Goal: Task Accomplishment & Management: Complete application form

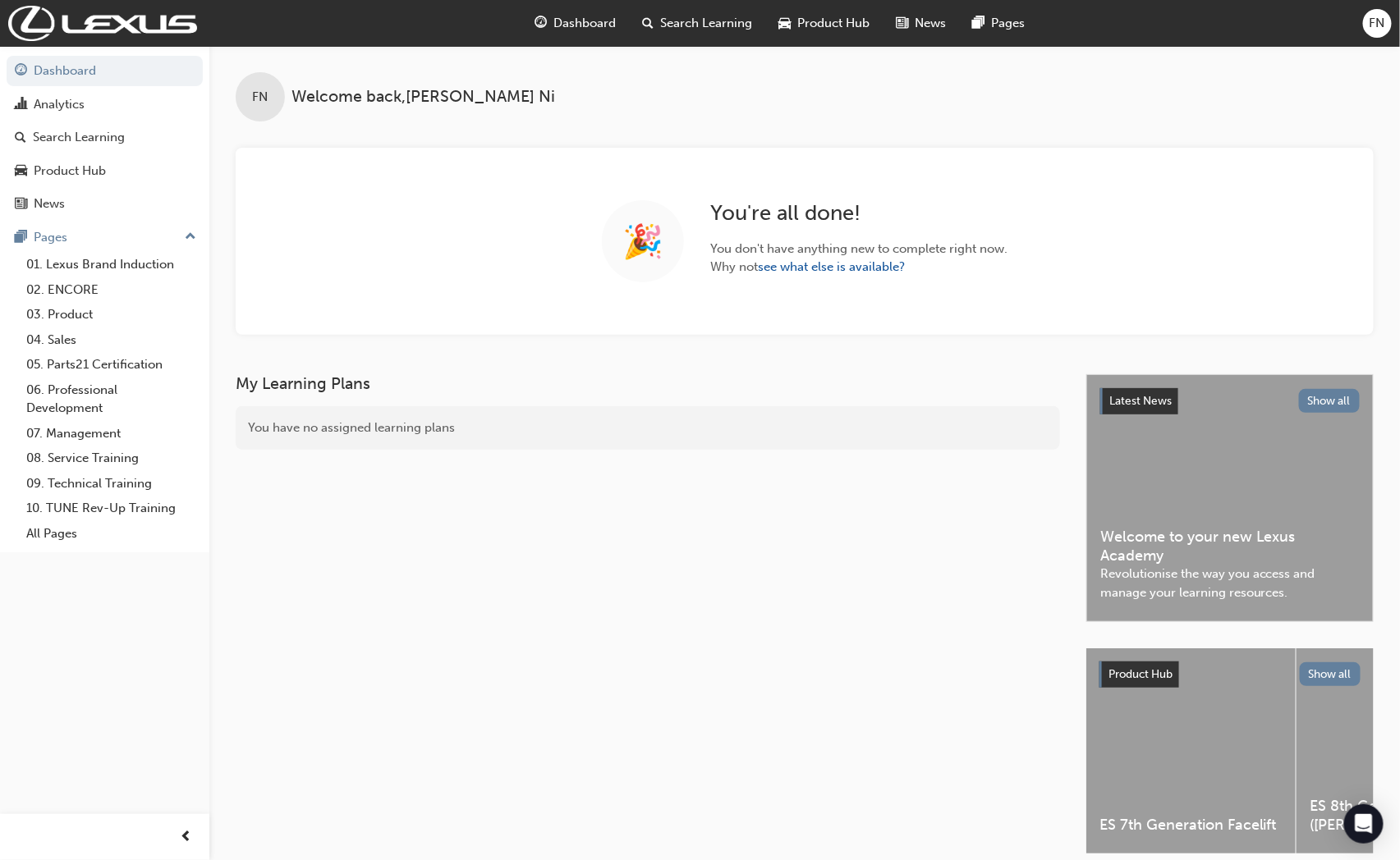
click at [1384, 20] on span "FN" at bounding box center [1377, 23] width 15 height 19
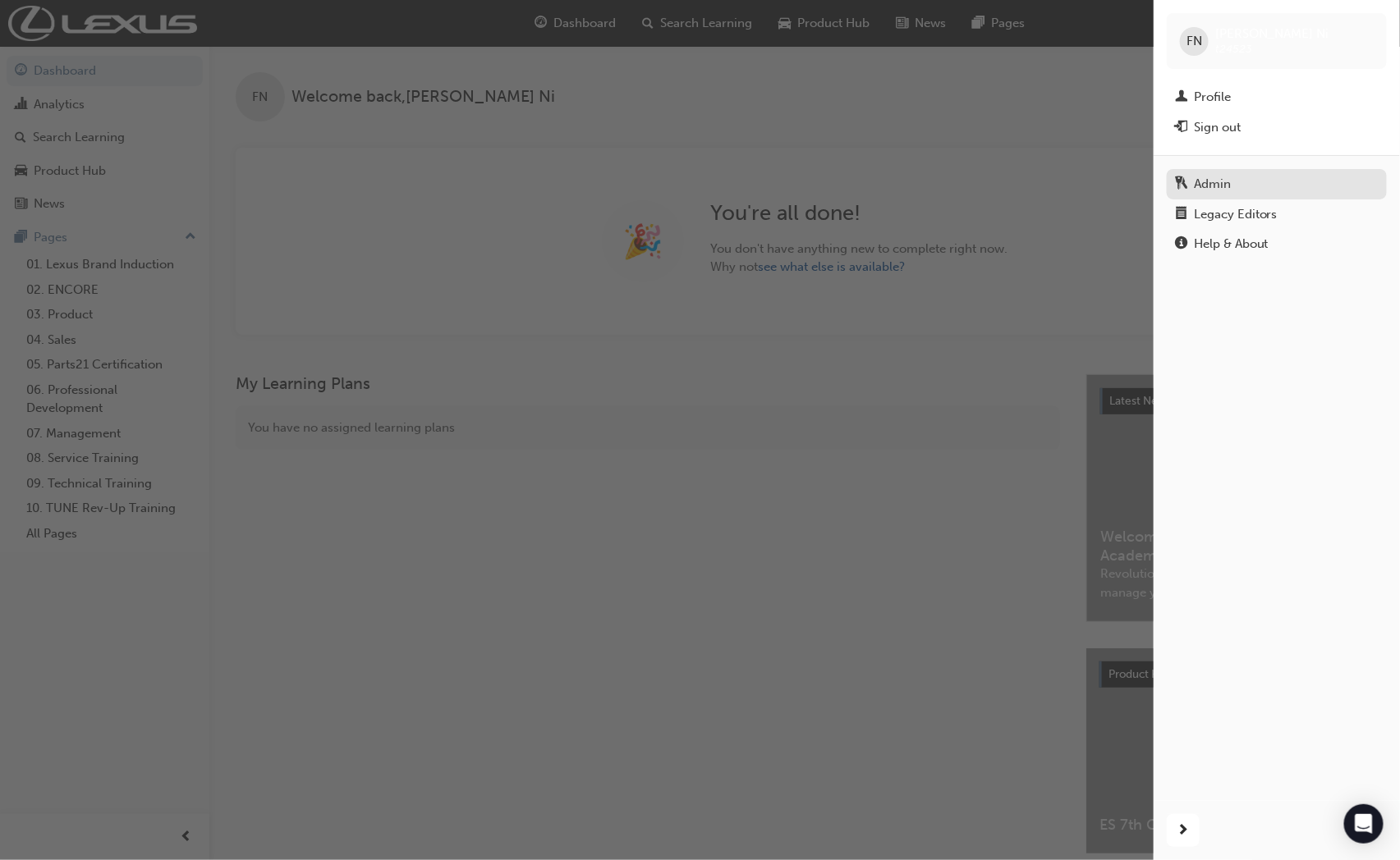
click at [1212, 177] on div "Admin" at bounding box center [1212, 184] width 37 height 19
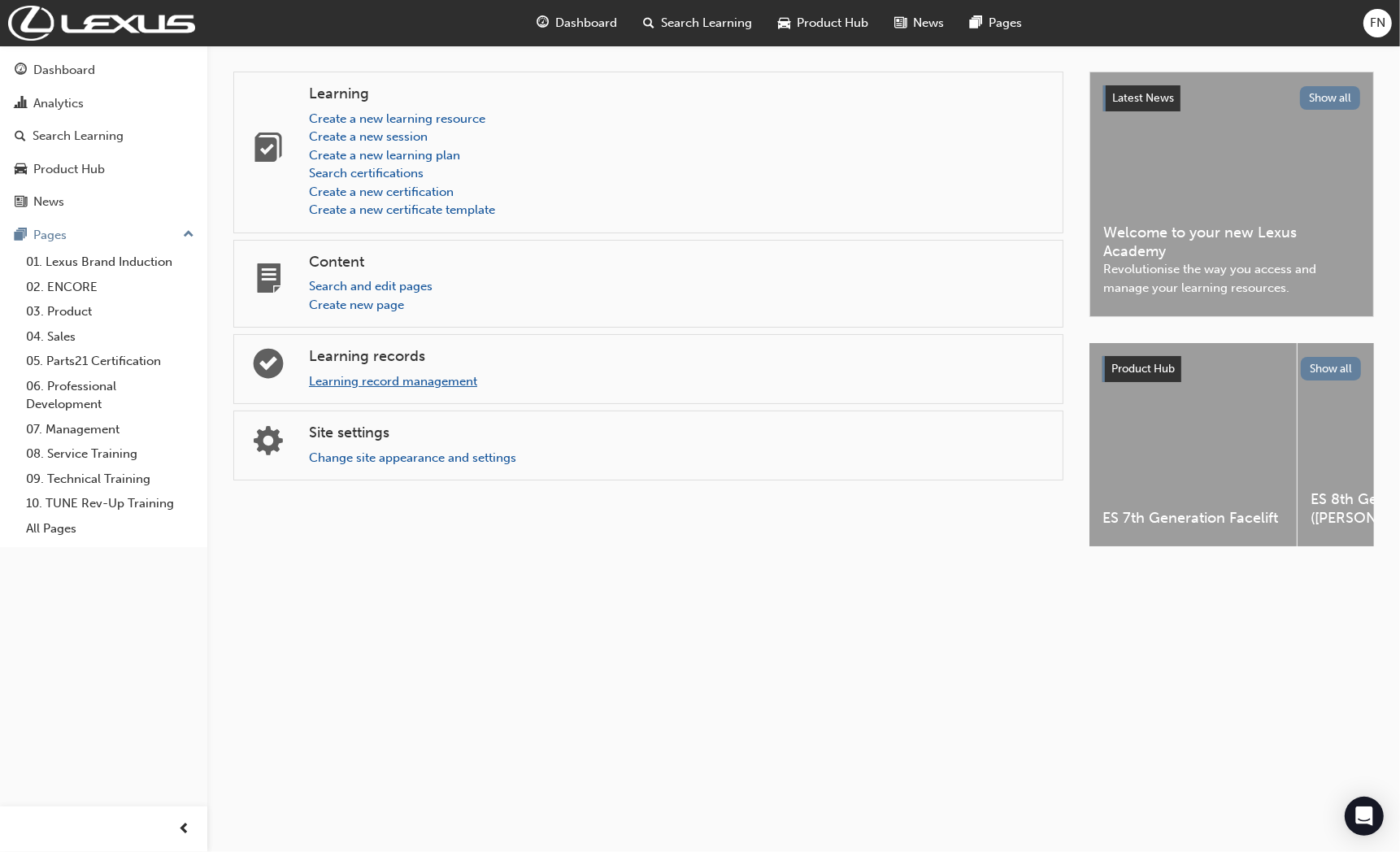
click at [330, 385] on link "Learning record management" at bounding box center [393, 381] width 168 height 14
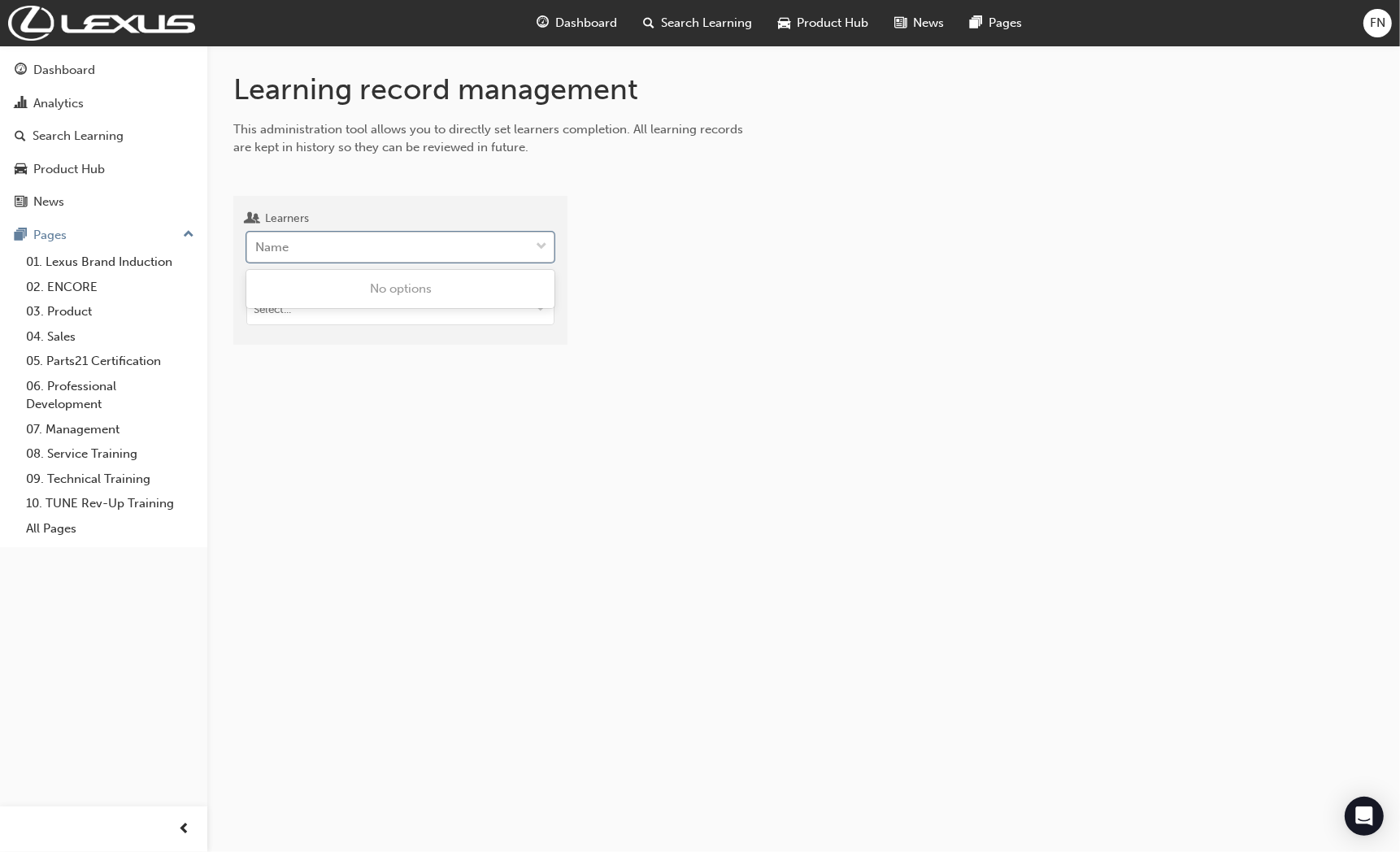
click at [277, 254] on div "Name" at bounding box center [272, 247] width 34 height 19
click at [257, 254] on input "Learners 0 results available. Use Up and Down to choose options, press Enter to…" at bounding box center [256, 246] width 2 height 13
paste input "[PERSON_NAME]"
type input "[PERSON_NAME]"
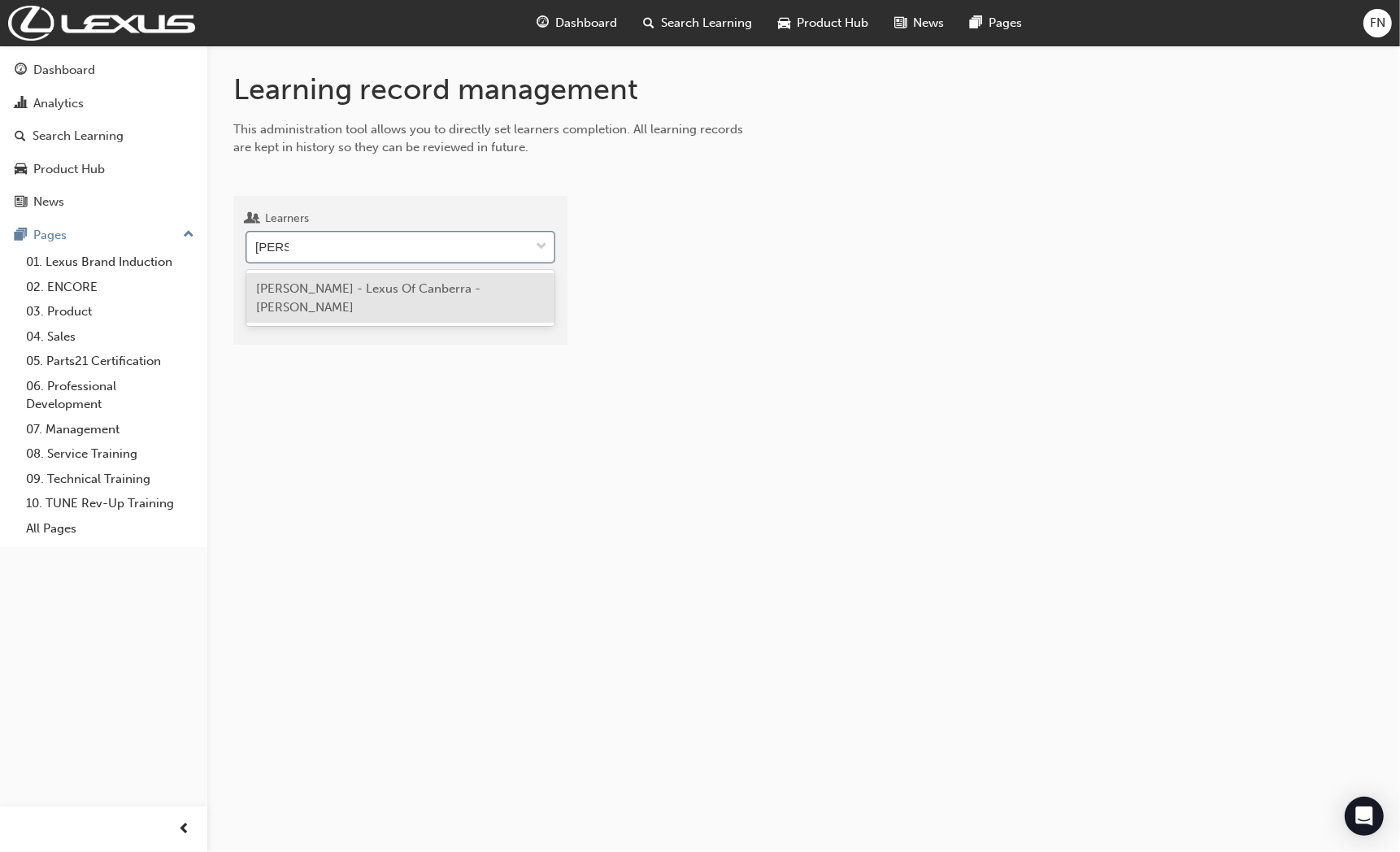
click at [344, 289] on span "Jarvis Wilson - Lexus Of Canberra - PHILLIP" at bounding box center [368, 299] width 225 height 34
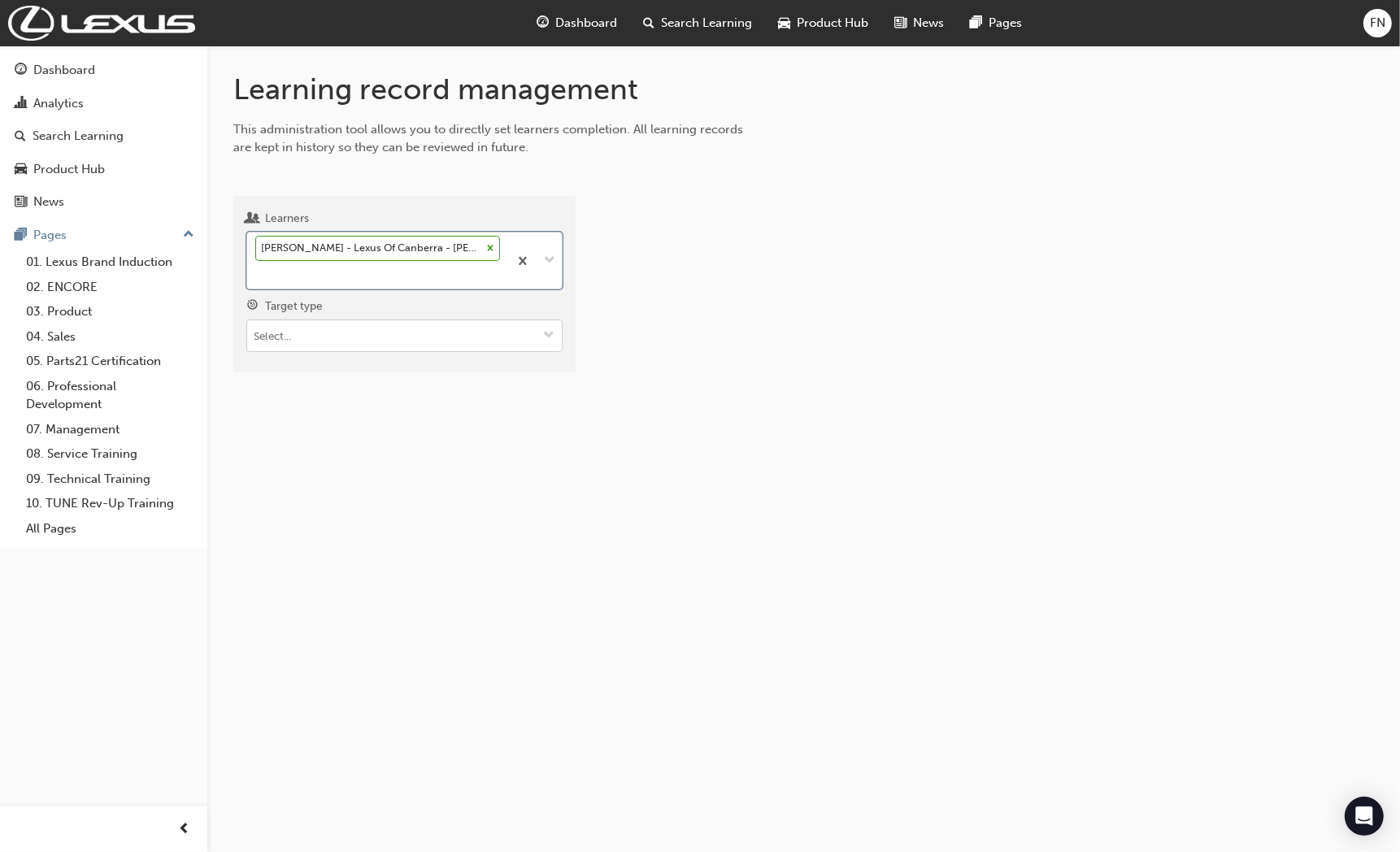
click at [318, 334] on input "Target type" at bounding box center [404, 336] width 314 height 31
click at [291, 421] on li "Certificate" at bounding box center [404, 428] width 316 height 31
click at [288, 431] on input "Certificates" at bounding box center [404, 427] width 314 height 31
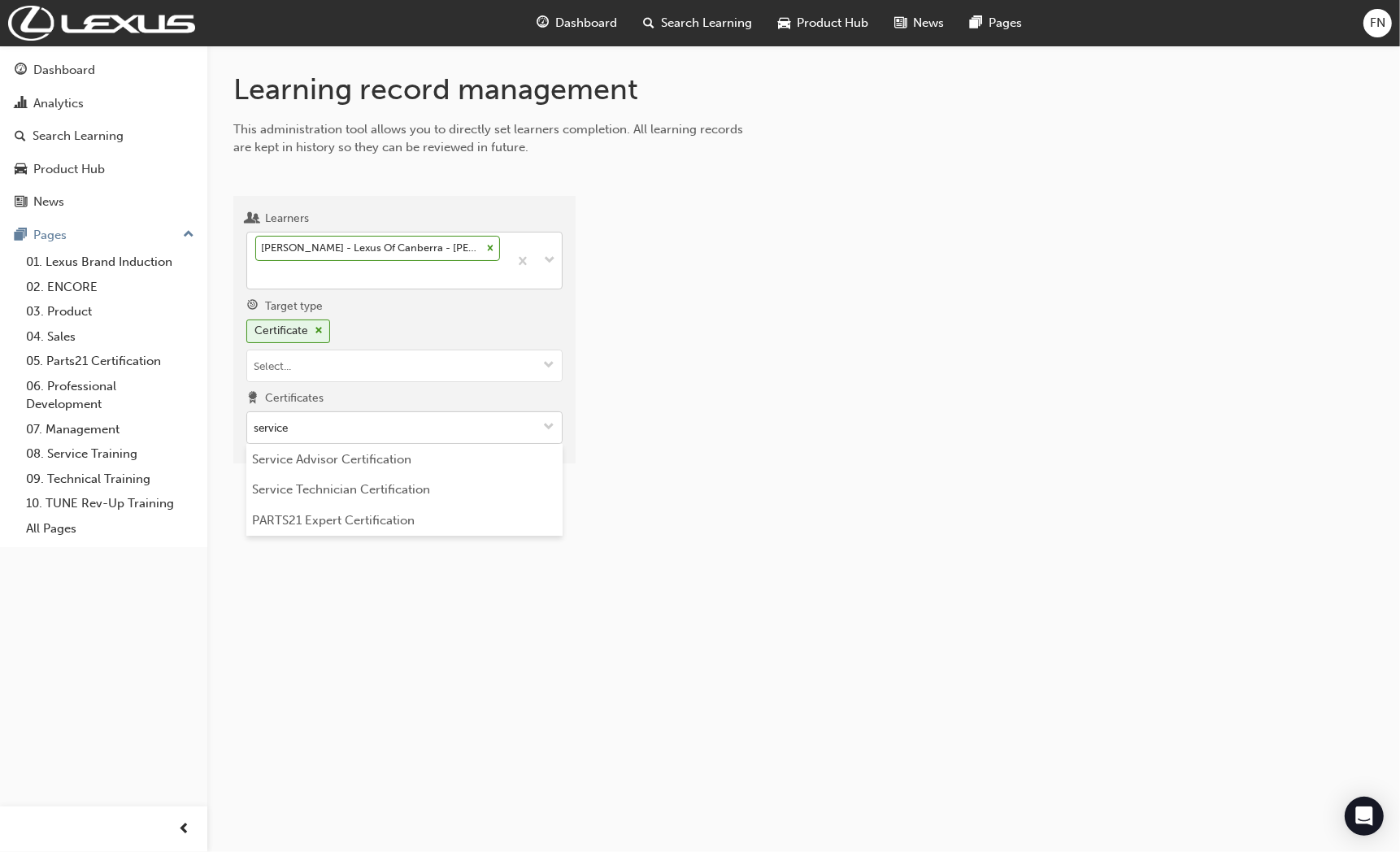
type input "service"
click at [346, 495] on li "Service Technician Certification" at bounding box center [404, 490] width 316 height 31
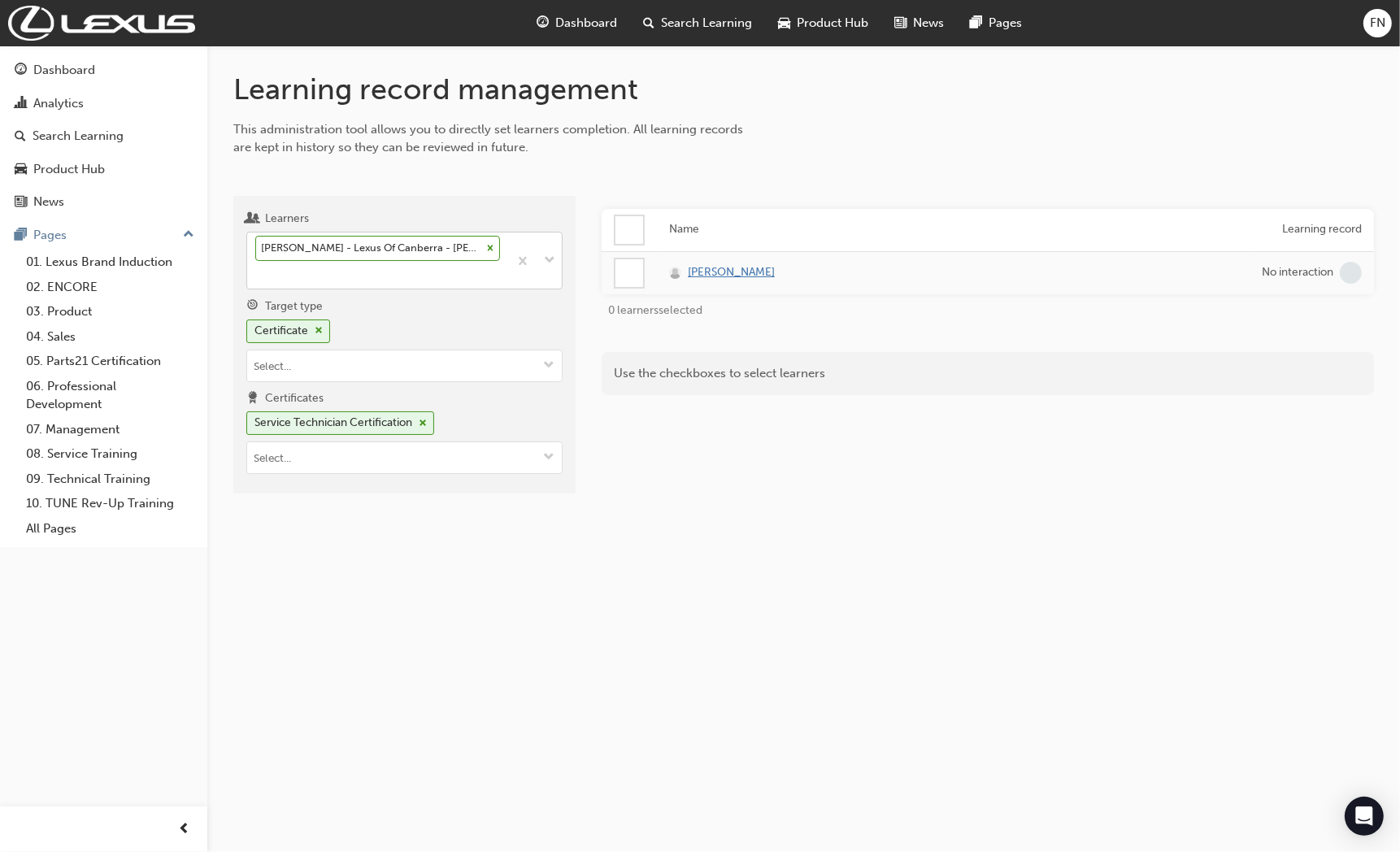
click at [719, 273] on span "Jarvis Wilson" at bounding box center [731, 273] width 87 height 19
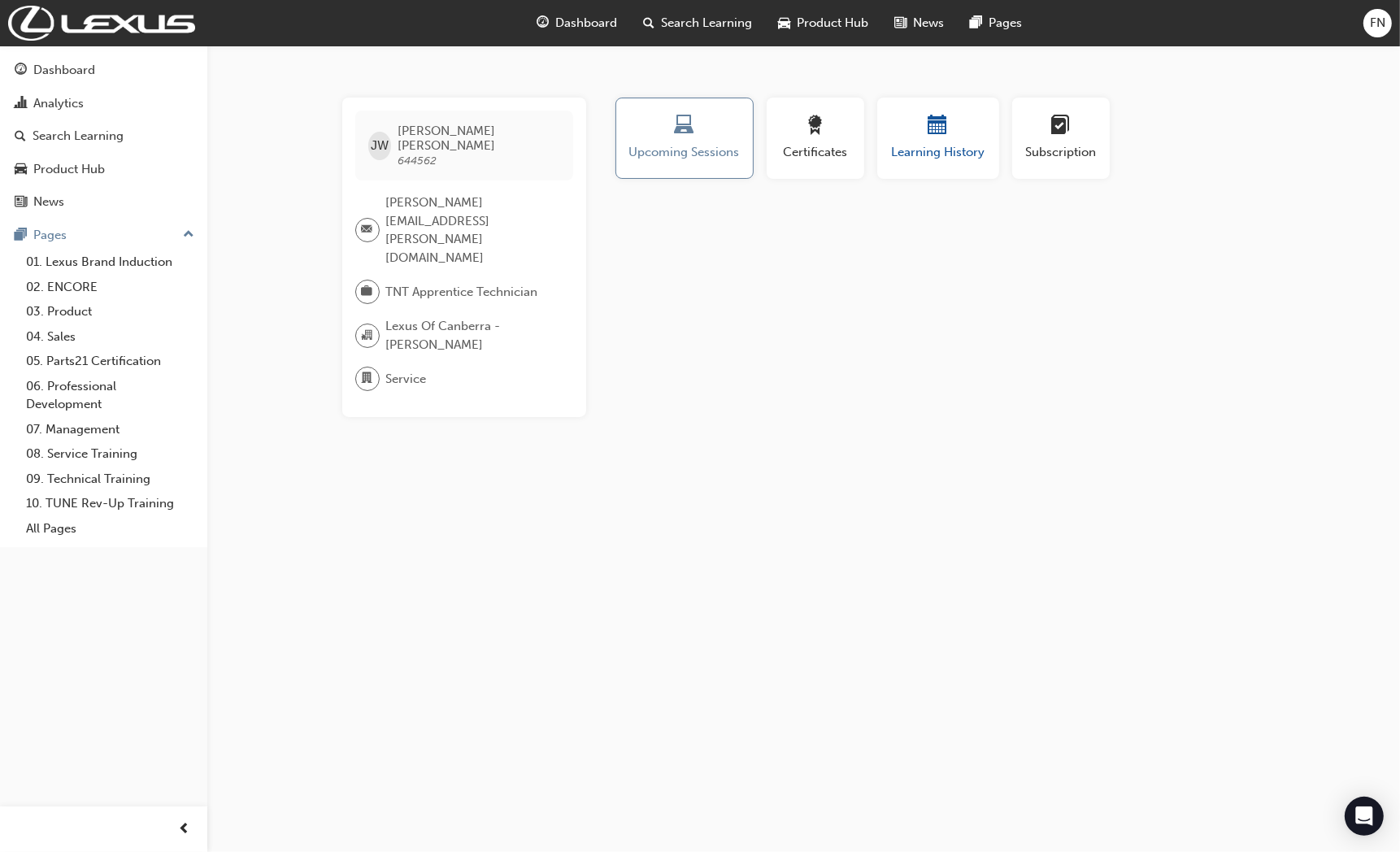
click at [927, 124] on div "button" at bounding box center [938, 128] width 98 height 25
click at [802, 147] on span "Certificates" at bounding box center [815, 152] width 73 height 19
click at [710, 143] on span "Upcoming Sessions" at bounding box center [684, 152] width 114 height 19
click at [872, 140] on div "Learning History" at bounding box center [938, 145] width 135 height 94
click at [923, 147] on span "Learning History" at bounding box center [938, 152] width 98 height 19
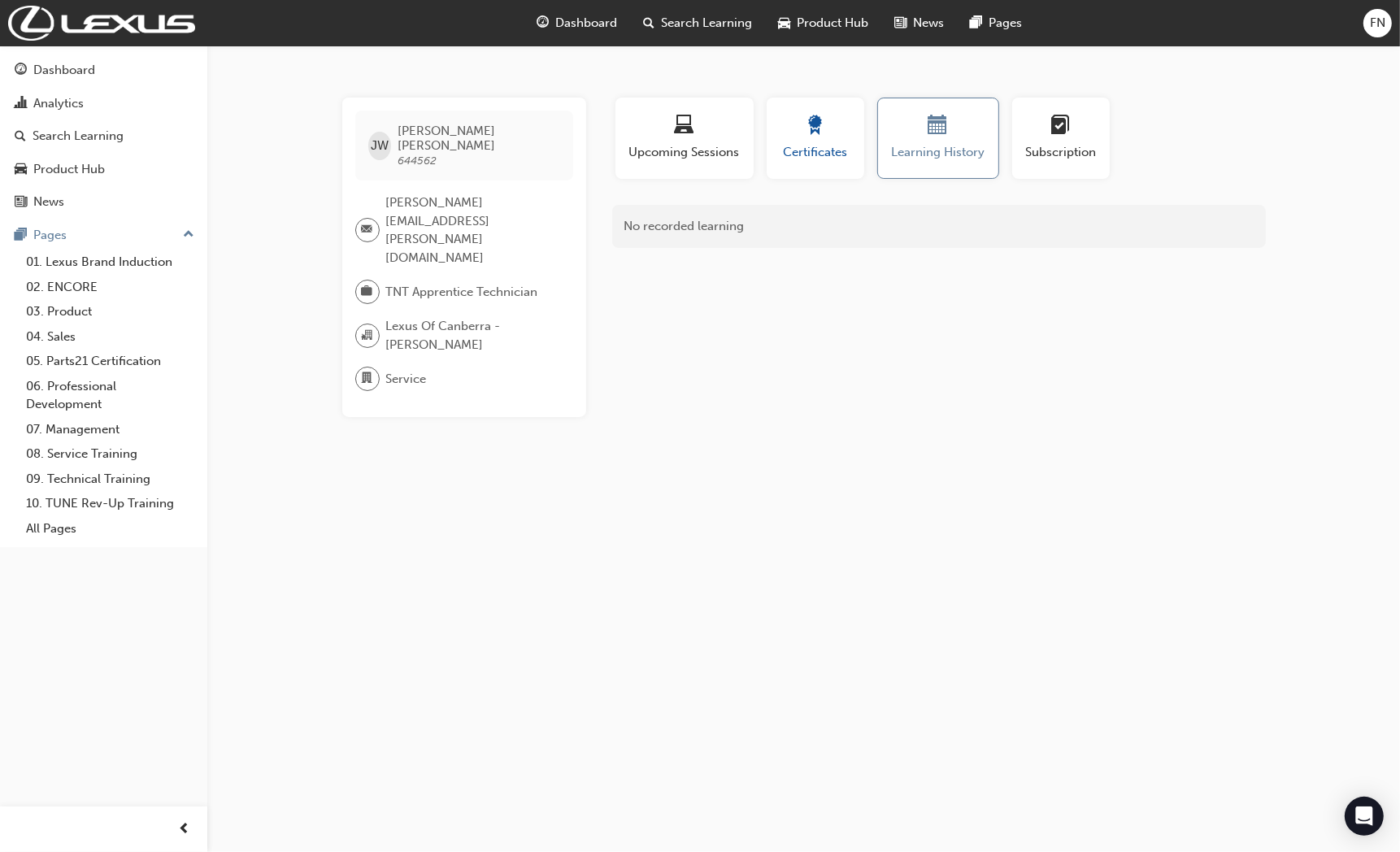
click at [847, 135] on div "button" at bounding box center [815, 128] width 73 height 25
click at [899, 140] on div "Learning History" at bounding box center [938, 138] width 98 height 46
click at [820, 143] on span "Certificates" at bounding box center [815, 152] width 73 height 19
click at [959, 144] on span "Learning History" at bounding box center [938, 152] width 98 height 19
click at [1058, 138] on div "button" at bounding box center [1061, 128] width 73 height 25
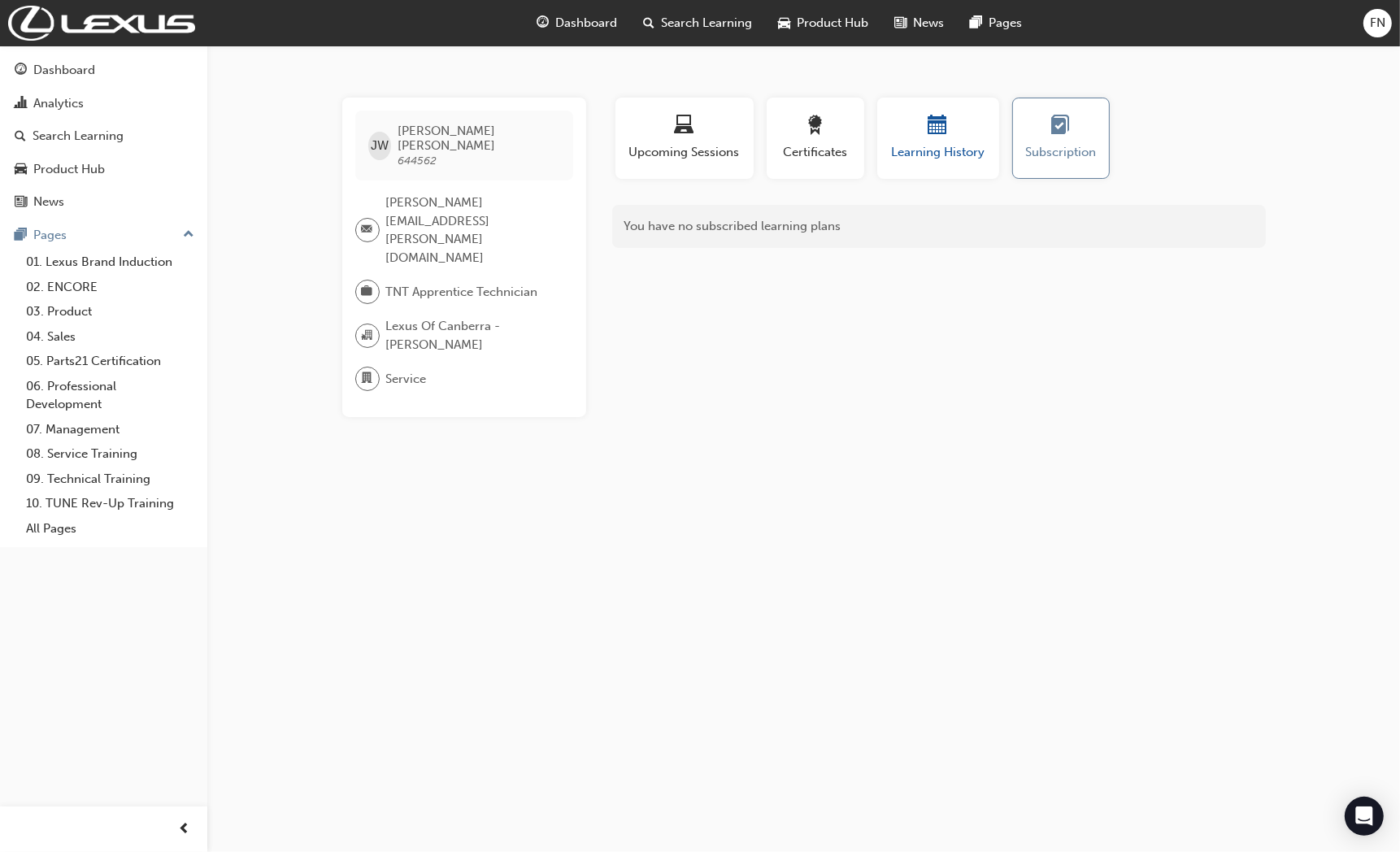
click at [932, 148] on span "Learning History" at bounding box center [938, 152] width 98 height 19
click at [803, 147] on span "Certificates" at bounding box center [815, 152] width 73 height 19
click at [714, 153] on span "Upcoming Sessions" at bounding box center [684, 152] width 114 height 19
click at [835, 119] on div "button" at bounding box center [815, 128] width 73 height 25
click at [943, 136] on span "calendar-icon" at bounding box center [938, 126] width 19 height 22
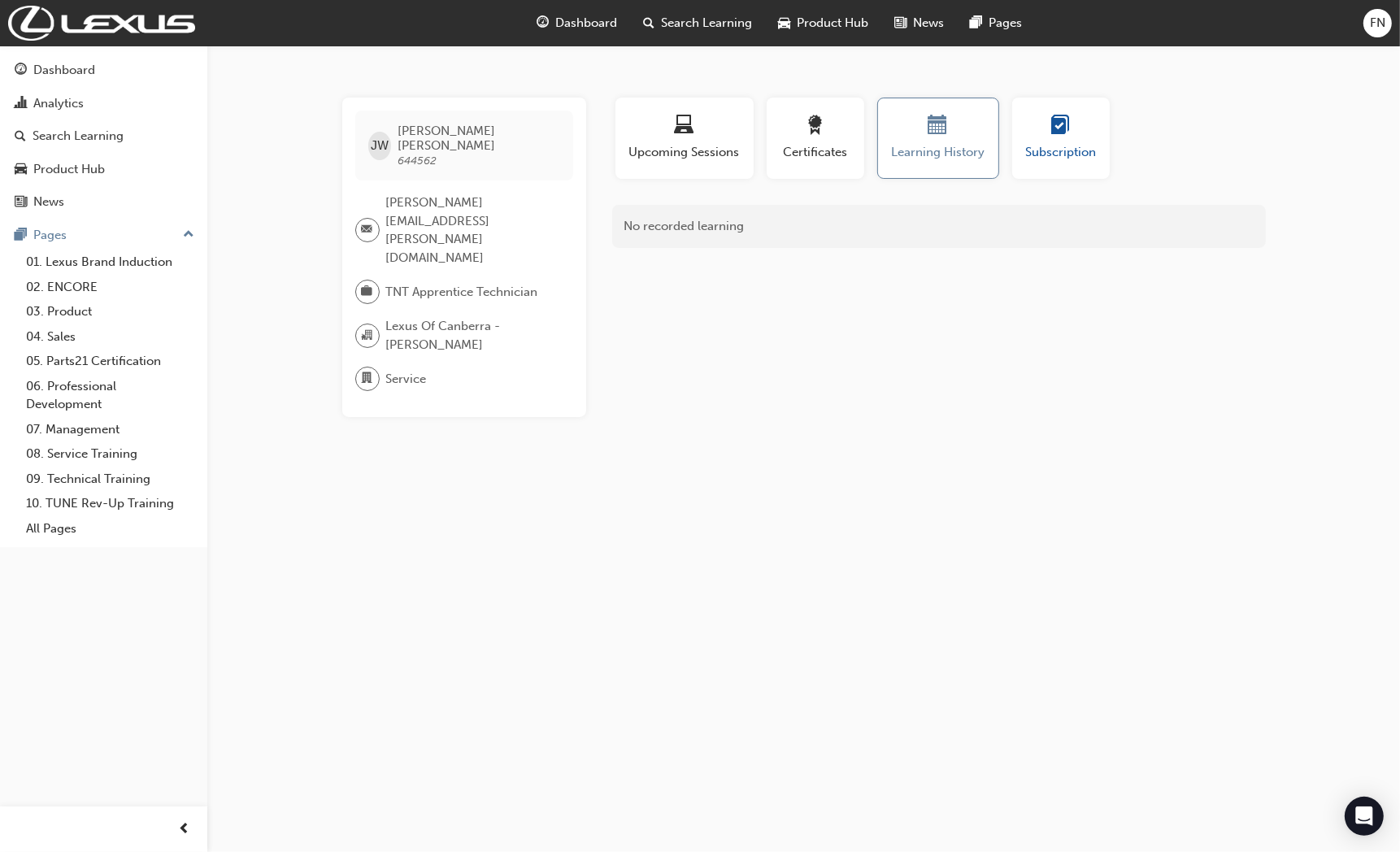
click at [1075, 132] on div "button" at bounding box center [1061, 128] width 73 height 25
click at [762, 133] on div "Certificates" at bounding box center [816, 145] width 111 height 94
click at [713, 136] on div "button" at bounding box center [684, 128] width 114 height 25
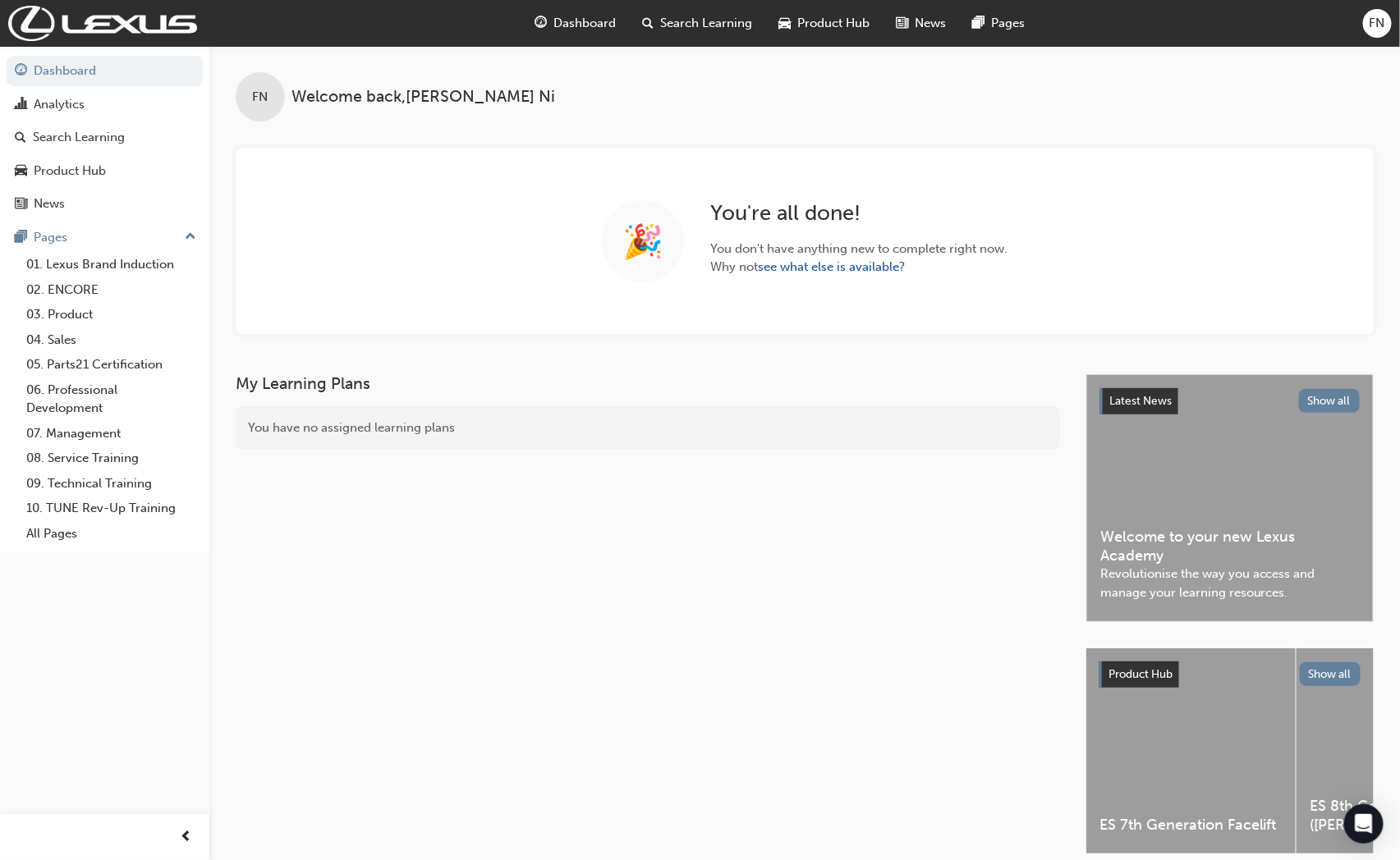
click at [1389, 25] on div "FN" at bounding box center [1377, 24] width 29 height 29
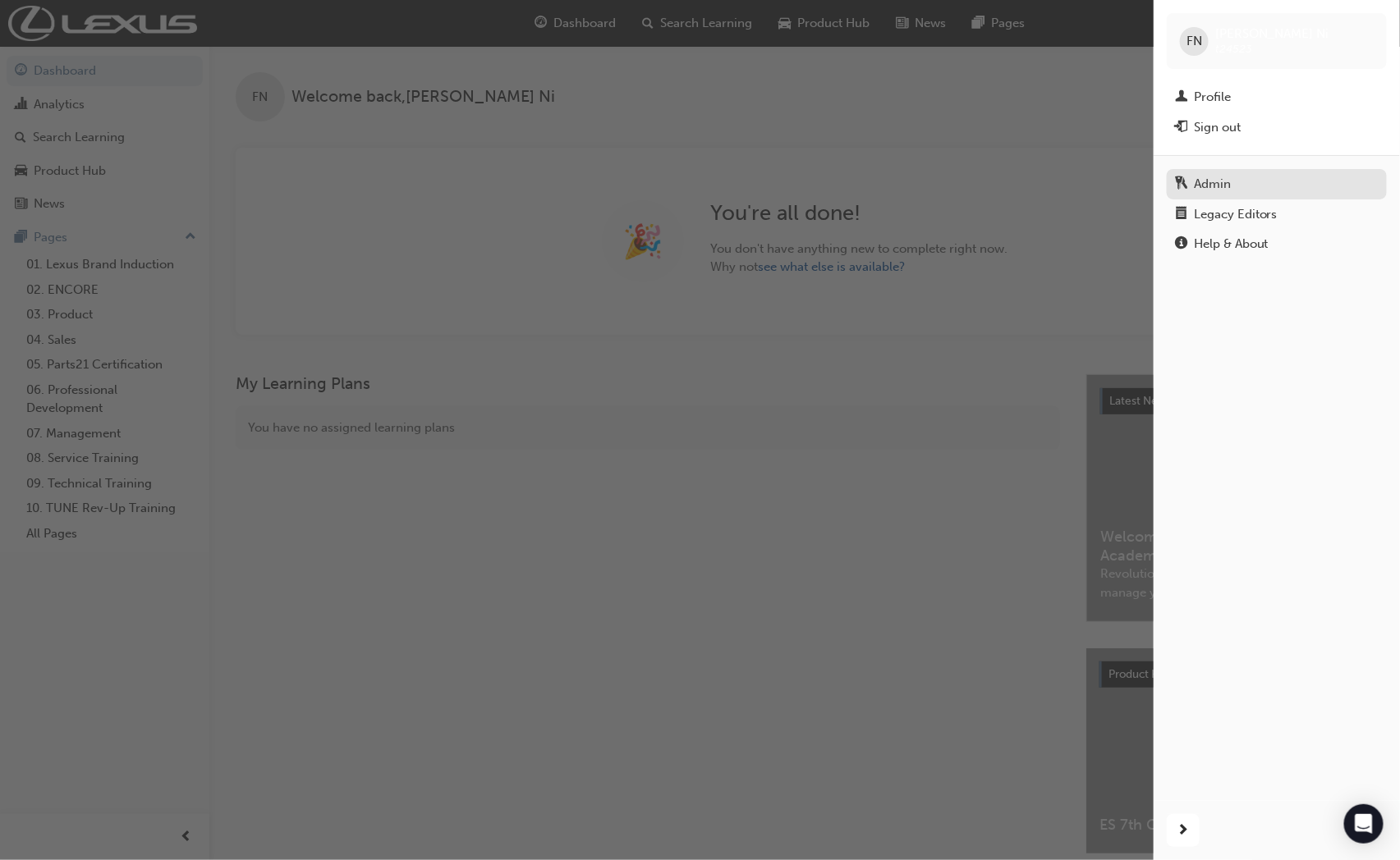
click at [1223, 181] on div "Admin" at bounding box center [1212, 184] width 37 height 19
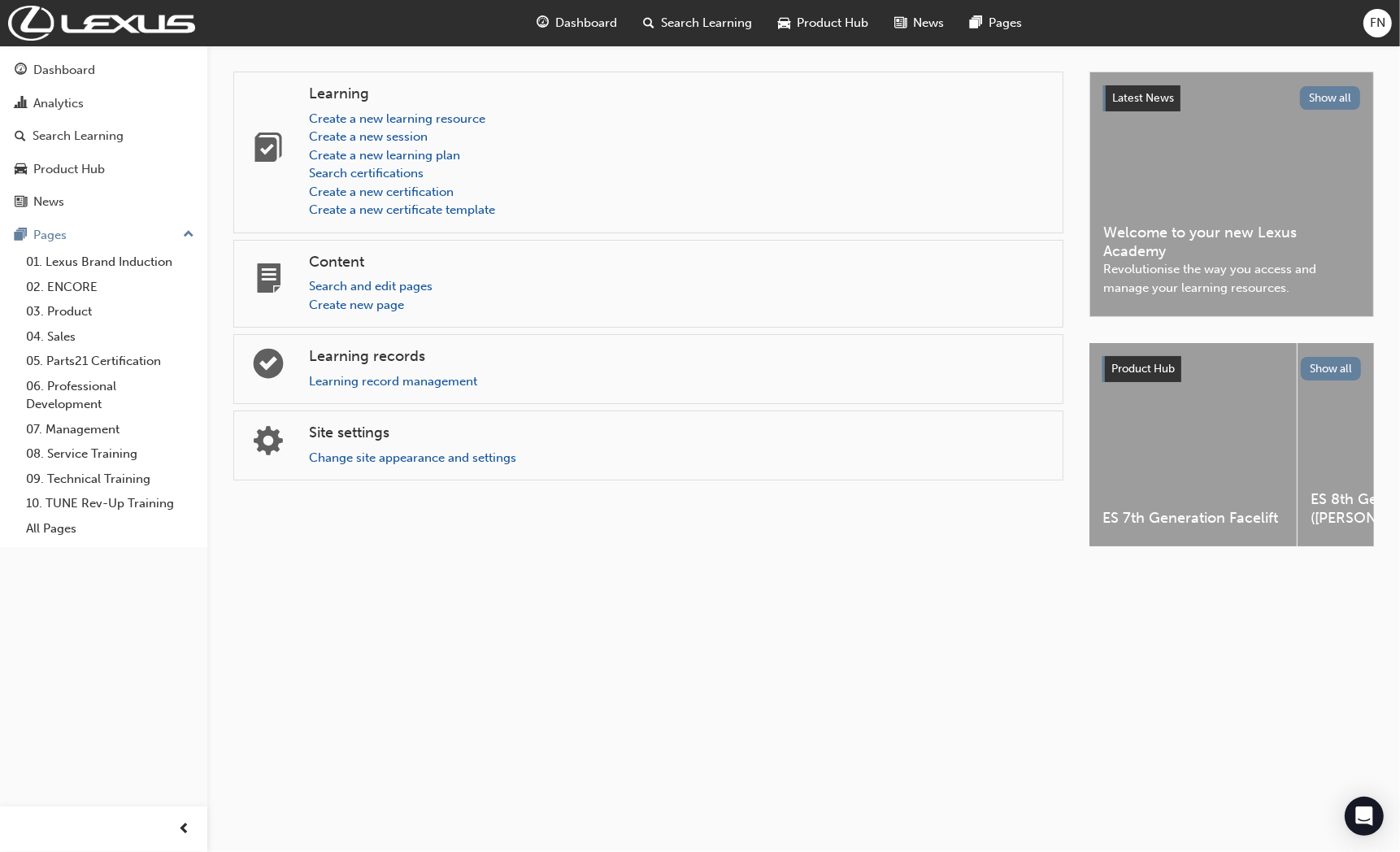
click at [1364, 17] on button "FN" at bounding box center [1378, 24] width 29 height 29
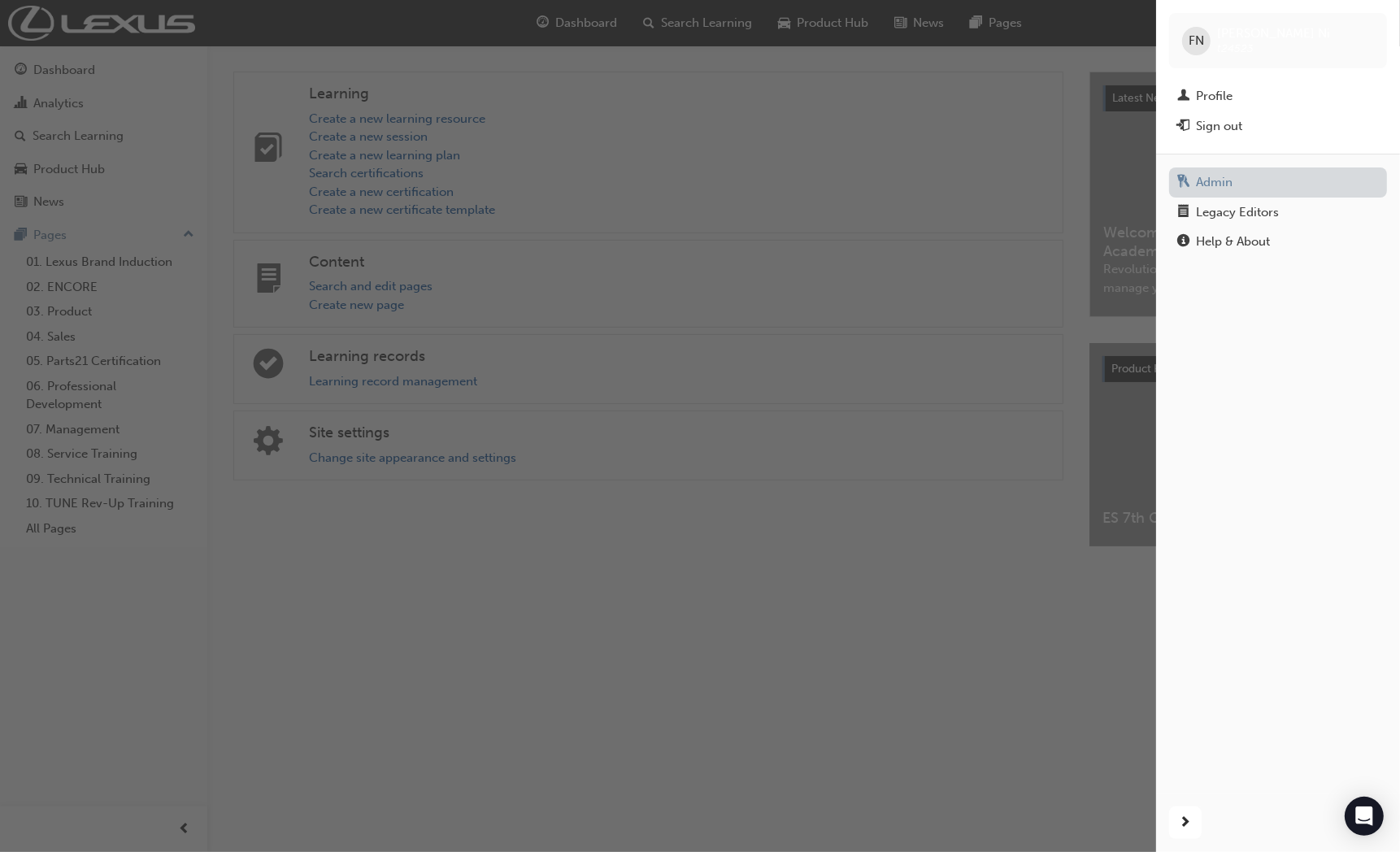
click at [1228, 177] on link "Admin" at bounding box center [1278, 183] width 218 height 30
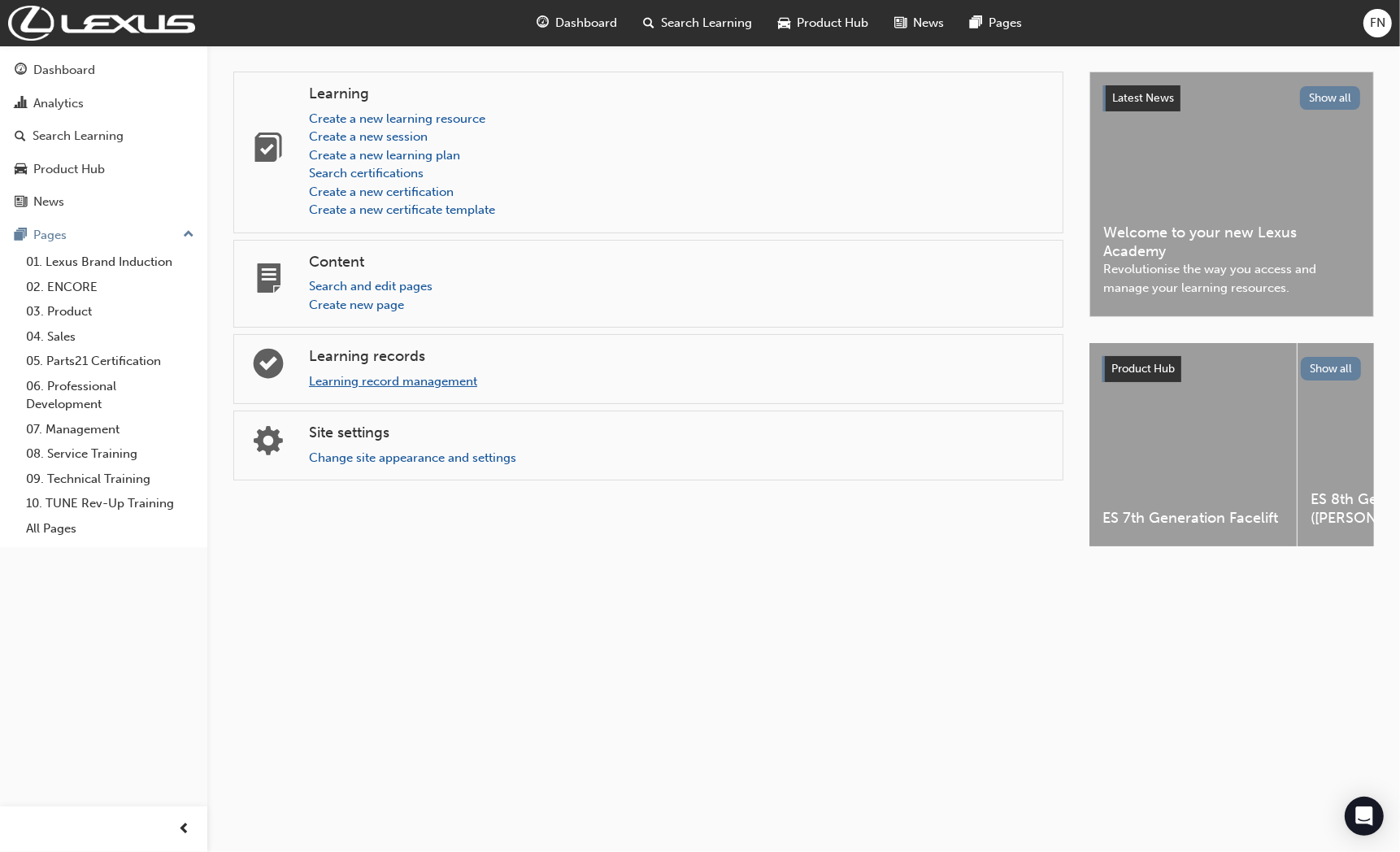
click at [377, 383] on link "Learning record management" at bounding box center [393, 381] width 168 height 14
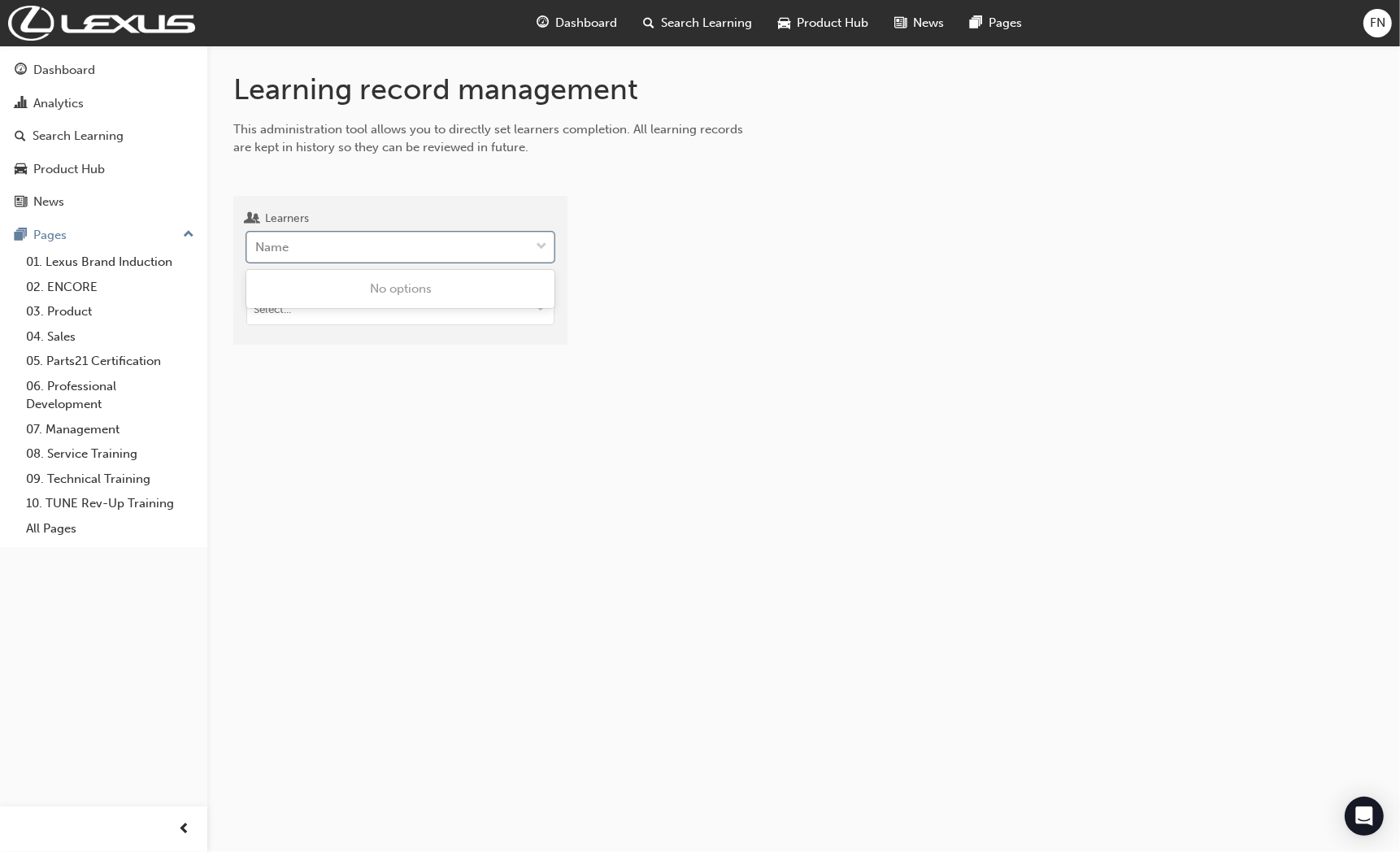
click at [290, 248] on div "Name" at bounding box center [388, 248] width 283 height 29
click at [257, 248] on input "Learners 0 results available. Use Up and Down to choose options, press Enter to…" at bounding box center [256, 246] width 2 height 13
paste input "[PERSON_NAME]"
type input "[PERSON_NAME]"
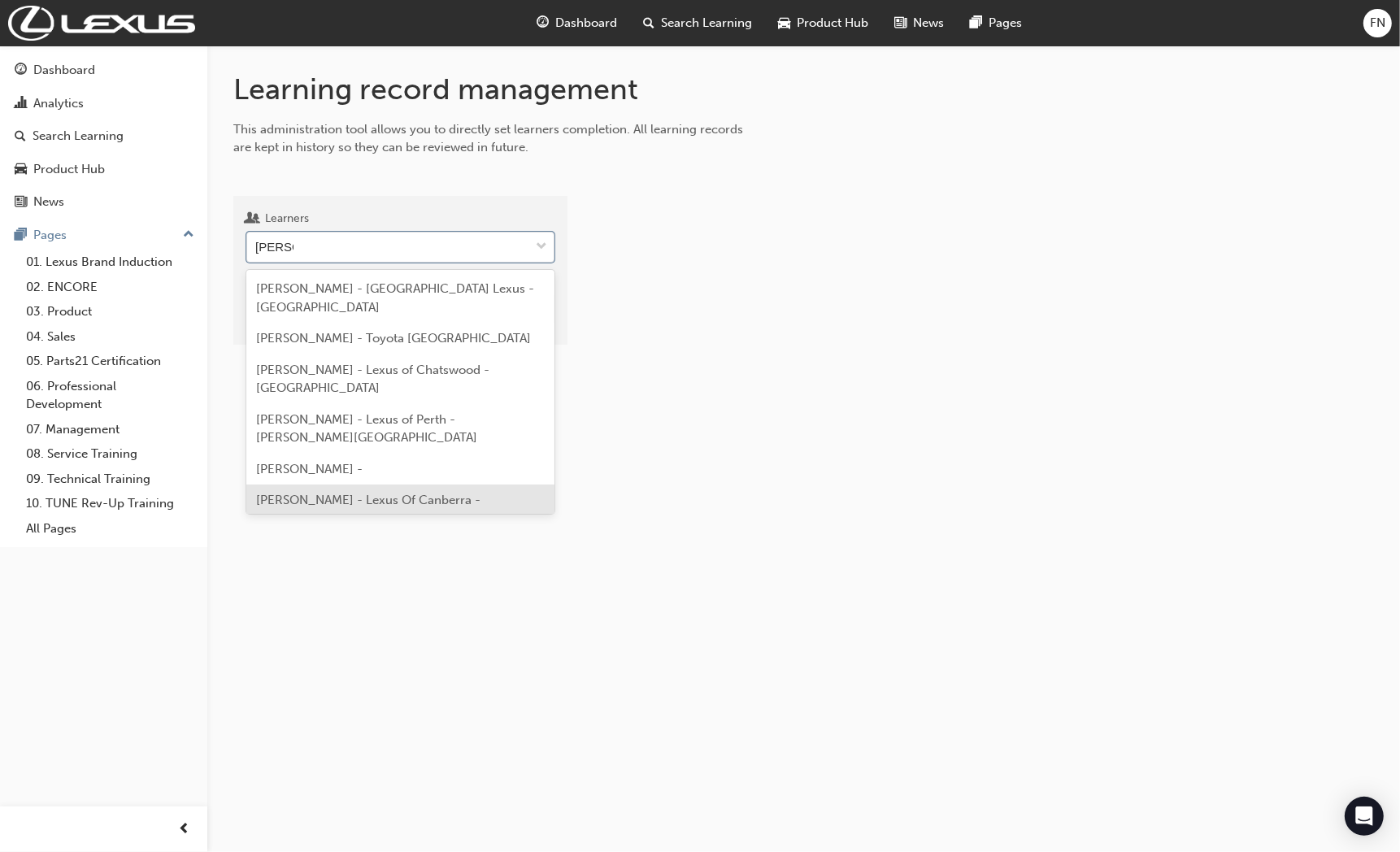
click at [326, 493] on span "Jarvis Wilson - Lexus Of Canberra - PHILLIP" at bounding box center [368, 510] width 225 height 34
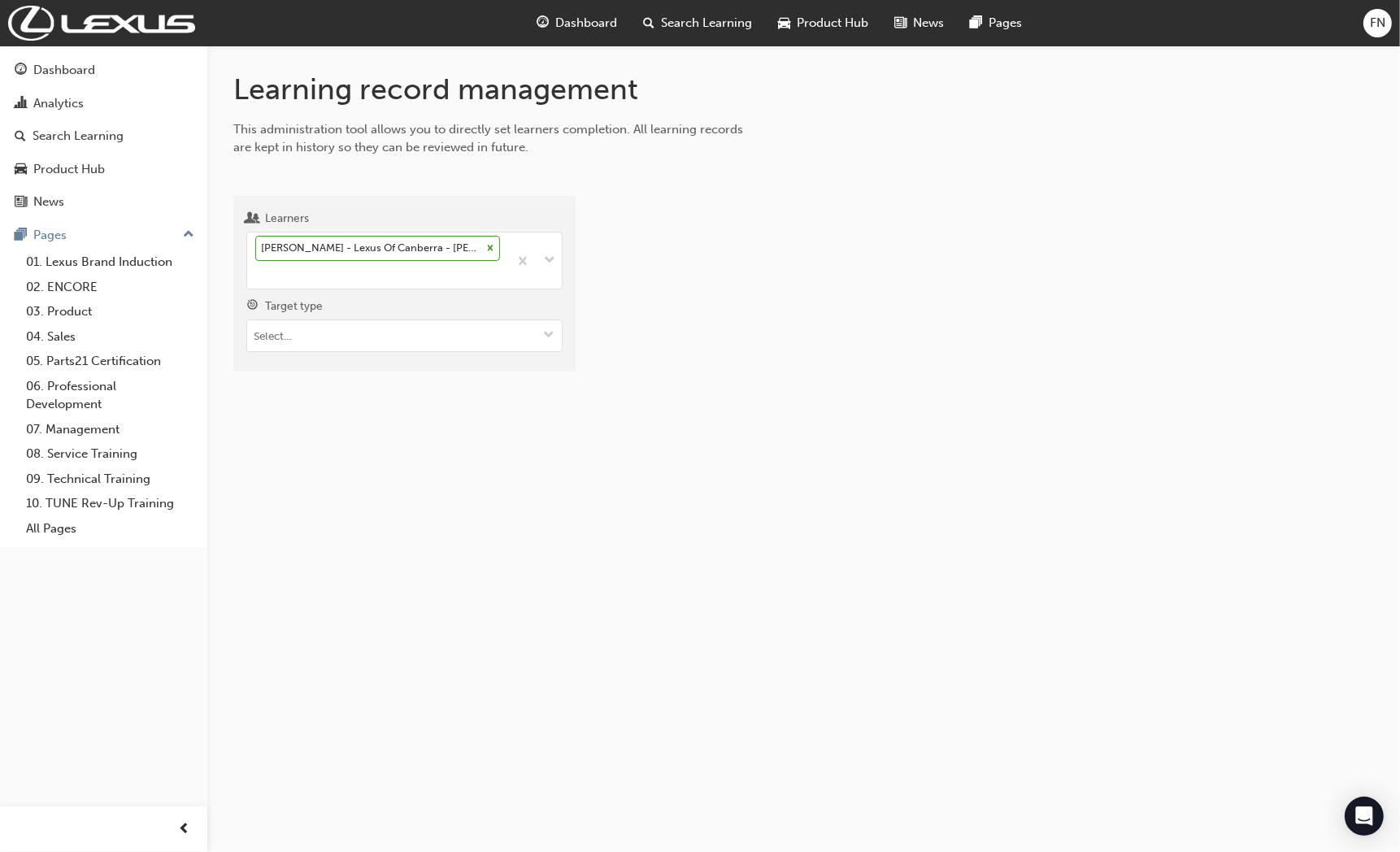
click at [306, 355] on div "Learners Jarvis Wilson - Lexus Of Canberra - PHILLIP Target type" at bounding box center [404, 283] width 342 height 176
click at [312, 350] on input "Target type" at bounding box center [404, 336] width 314 height 31
click at [299, 424] on li "Certificate" at bounding box center [404, 428] width 316 height 31
click at [317, 432] on input "Certificates" at bounding box center [404, 427] width 314 height 31
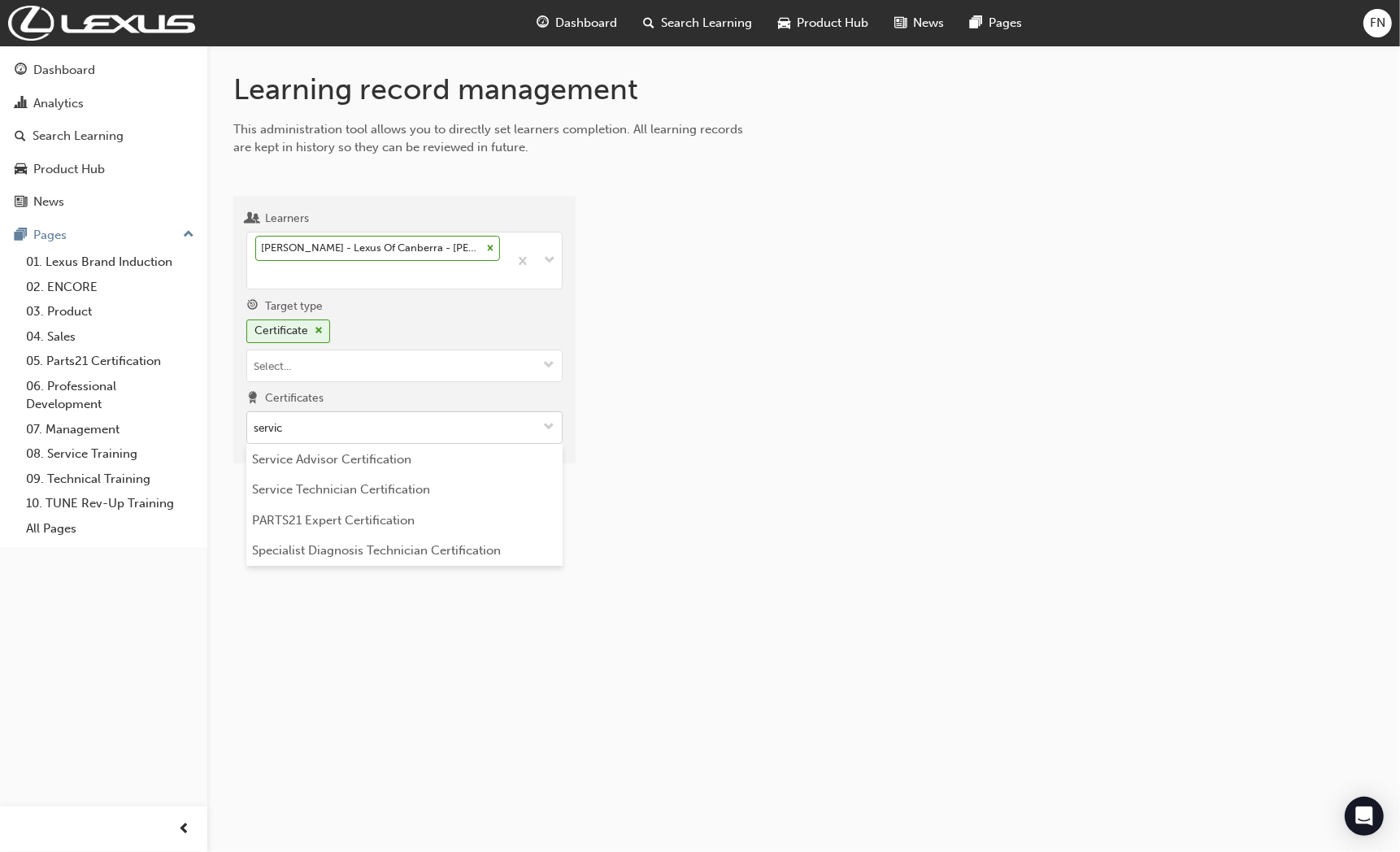
type input "service"
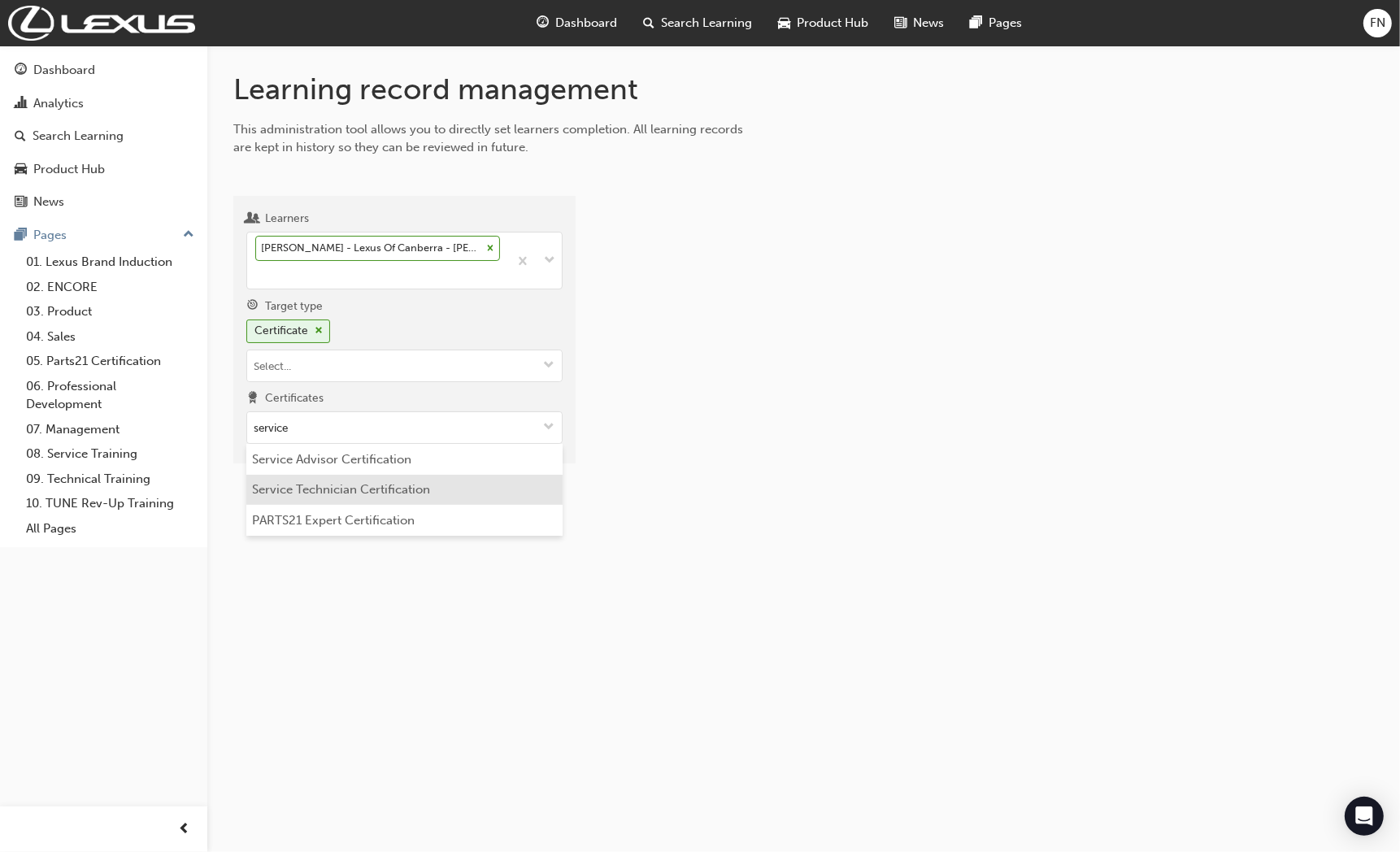
click at [400, 491] on li "Service Technician Certification" at bounding box center [404, 490] width 316 height 31
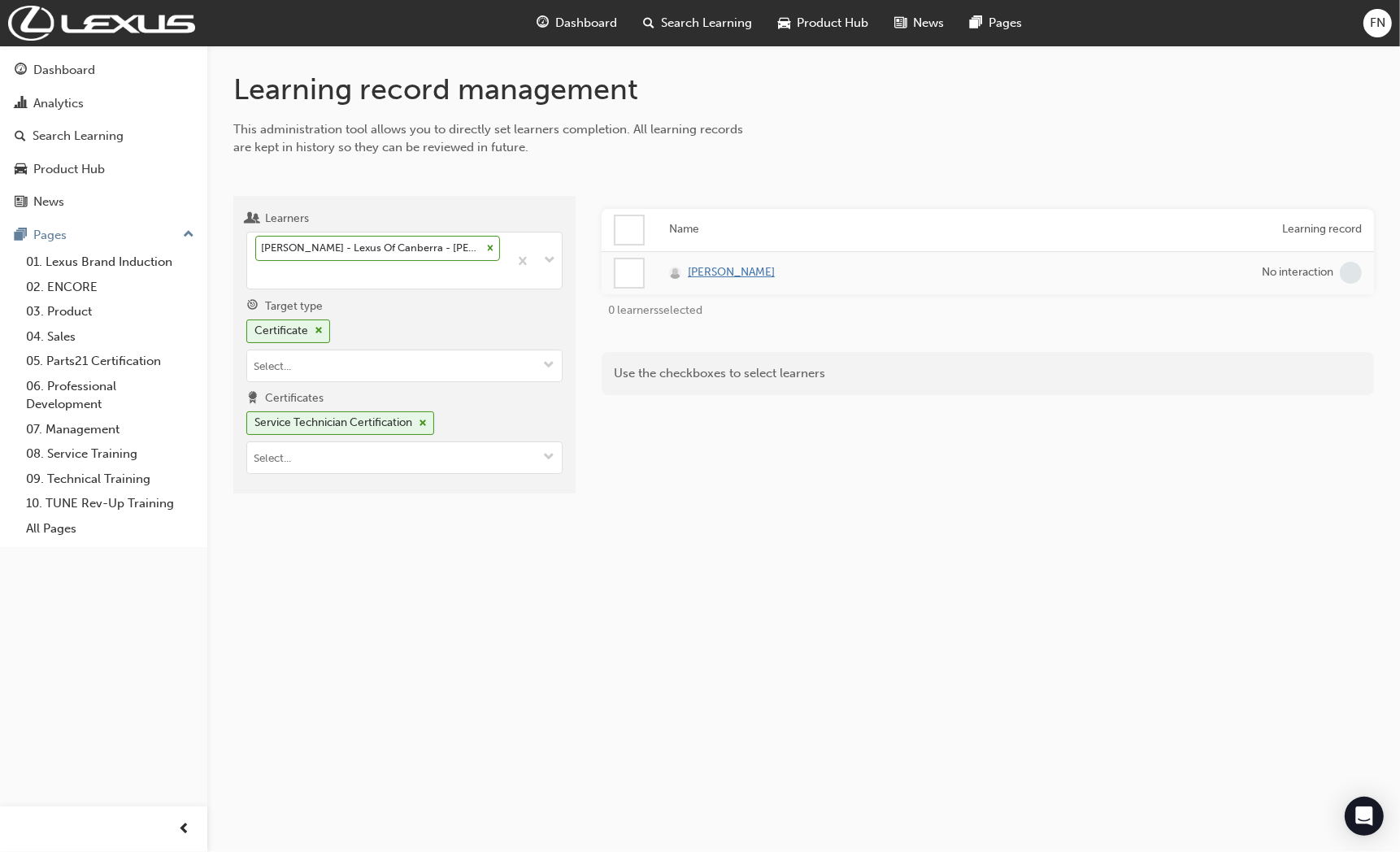
click at [721, 269] on span "Jarvis Wilson" at bounding box center [731, 273] width 87 height 19
drag, startPoint x: 621, startPoint y: 268, endPoint x: 623, endPoint y: 281, distance: 13.2
click at [621, 268] on div at bounding box center [629, 273] width 28 height 28
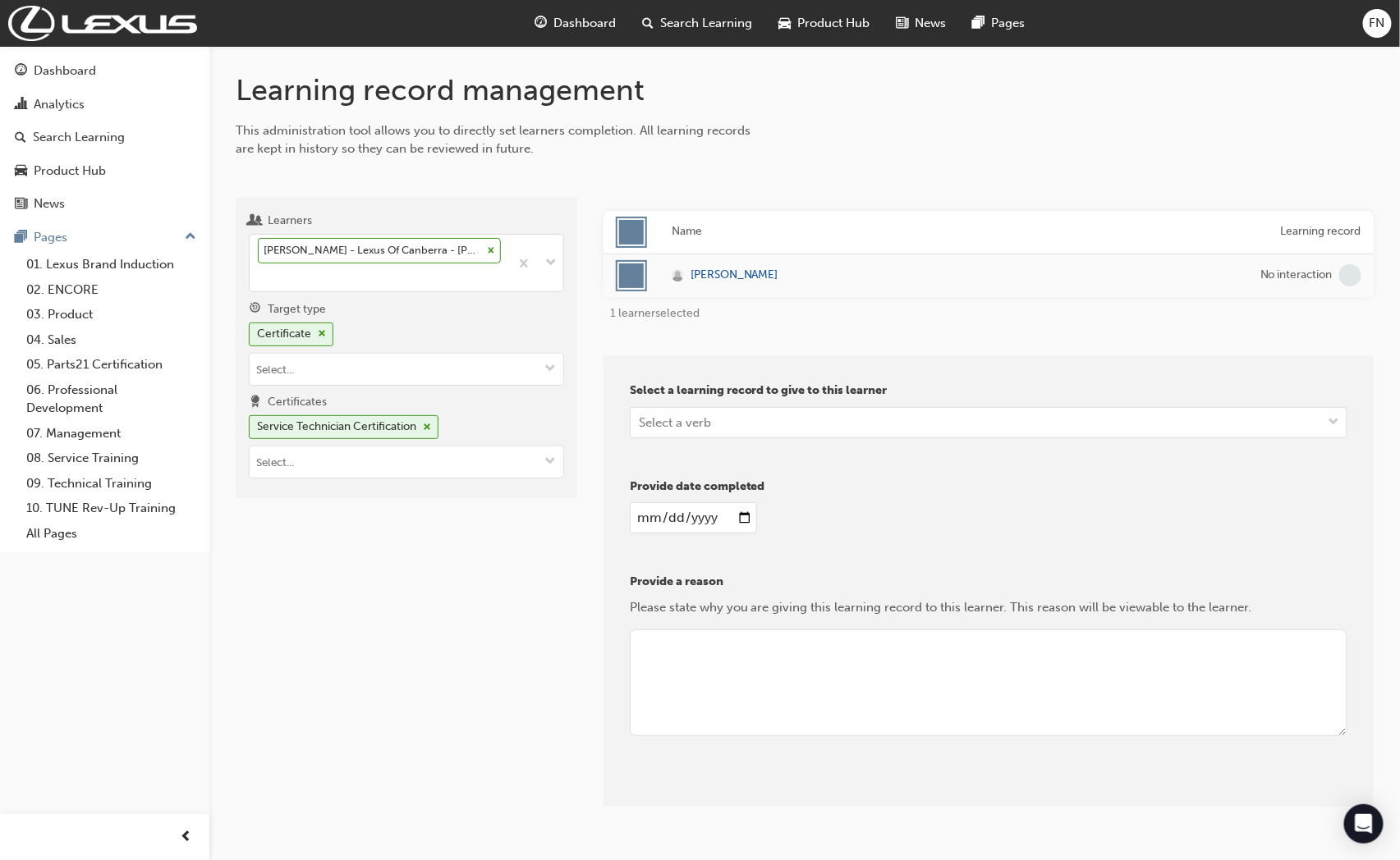
drag, startPoint x: 668, startPoint y: 423, endPoint x: 668, endPoint y: 440, distance: 17.0
click at [668, 424] on div "Select a verb" at bounding box center [674, 422] width 72 height 19
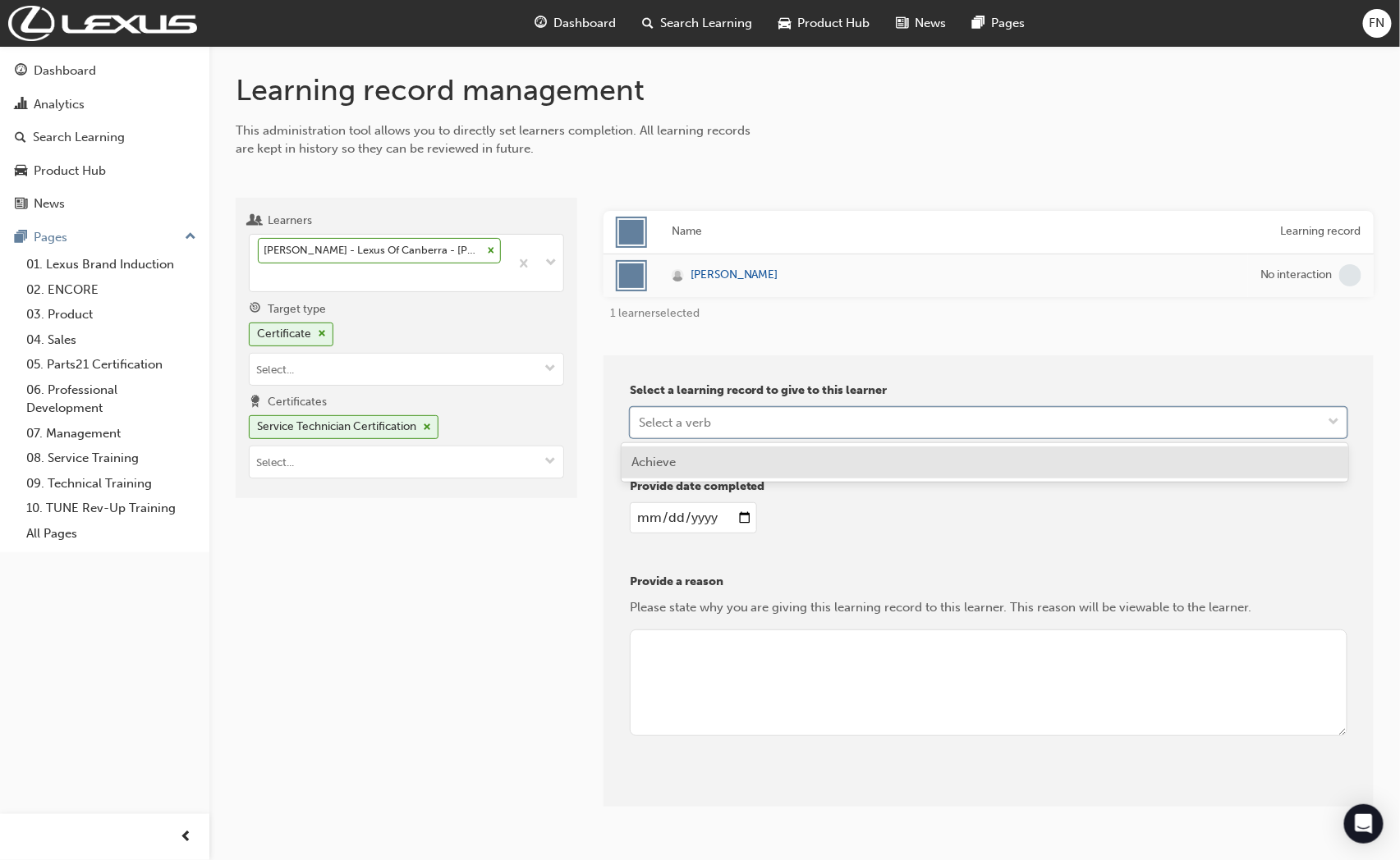
click at [671, 461] on span "Achieve" at bounding box center [654, 462] width 44 height 14
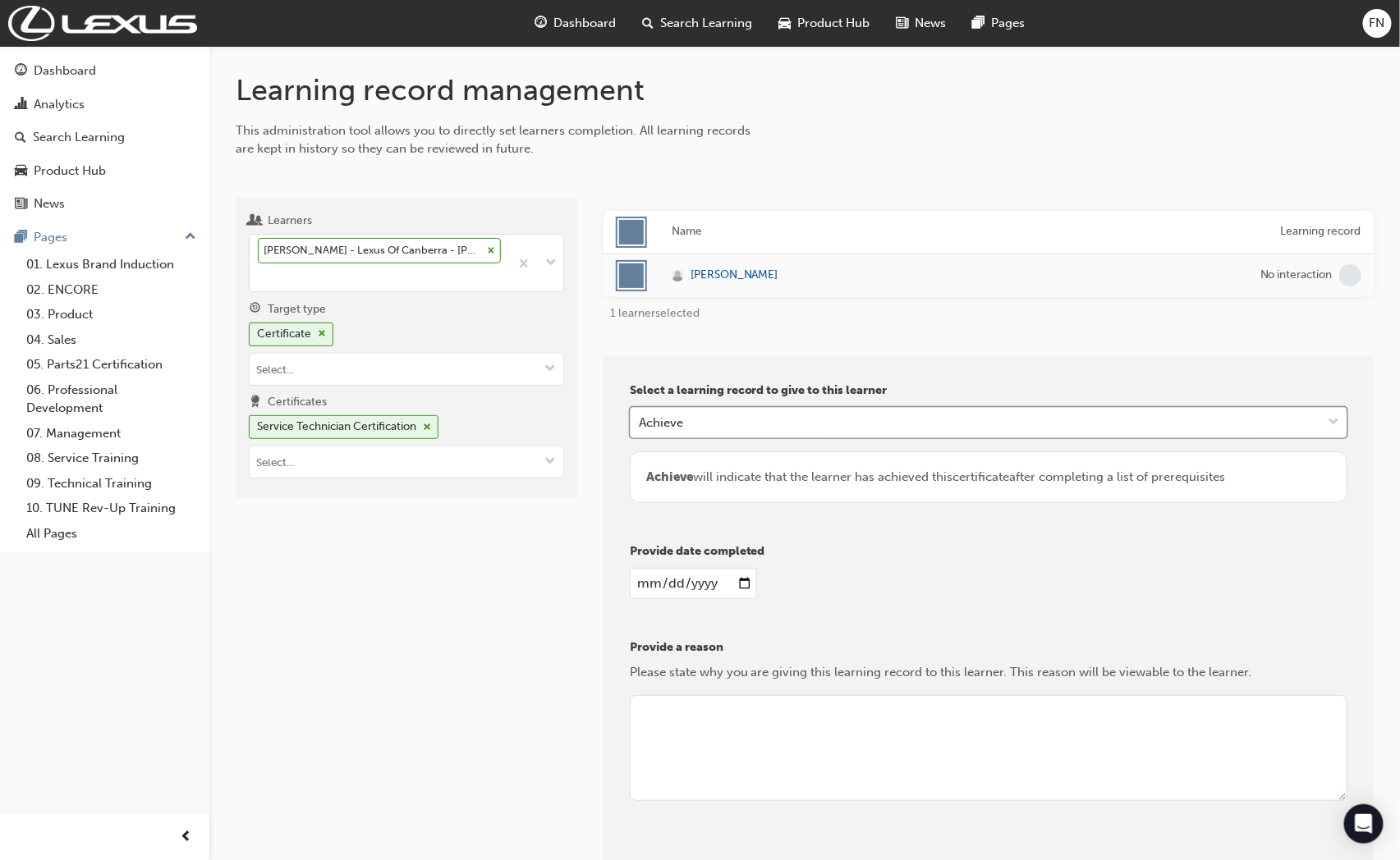
click at [740, 584] on input "date" at bounding box center [694, 583] width 127 height 31
type input "2022-09-21"
click at [724, 722] on textarea at bounding box center [988, 749] width 717 height 107
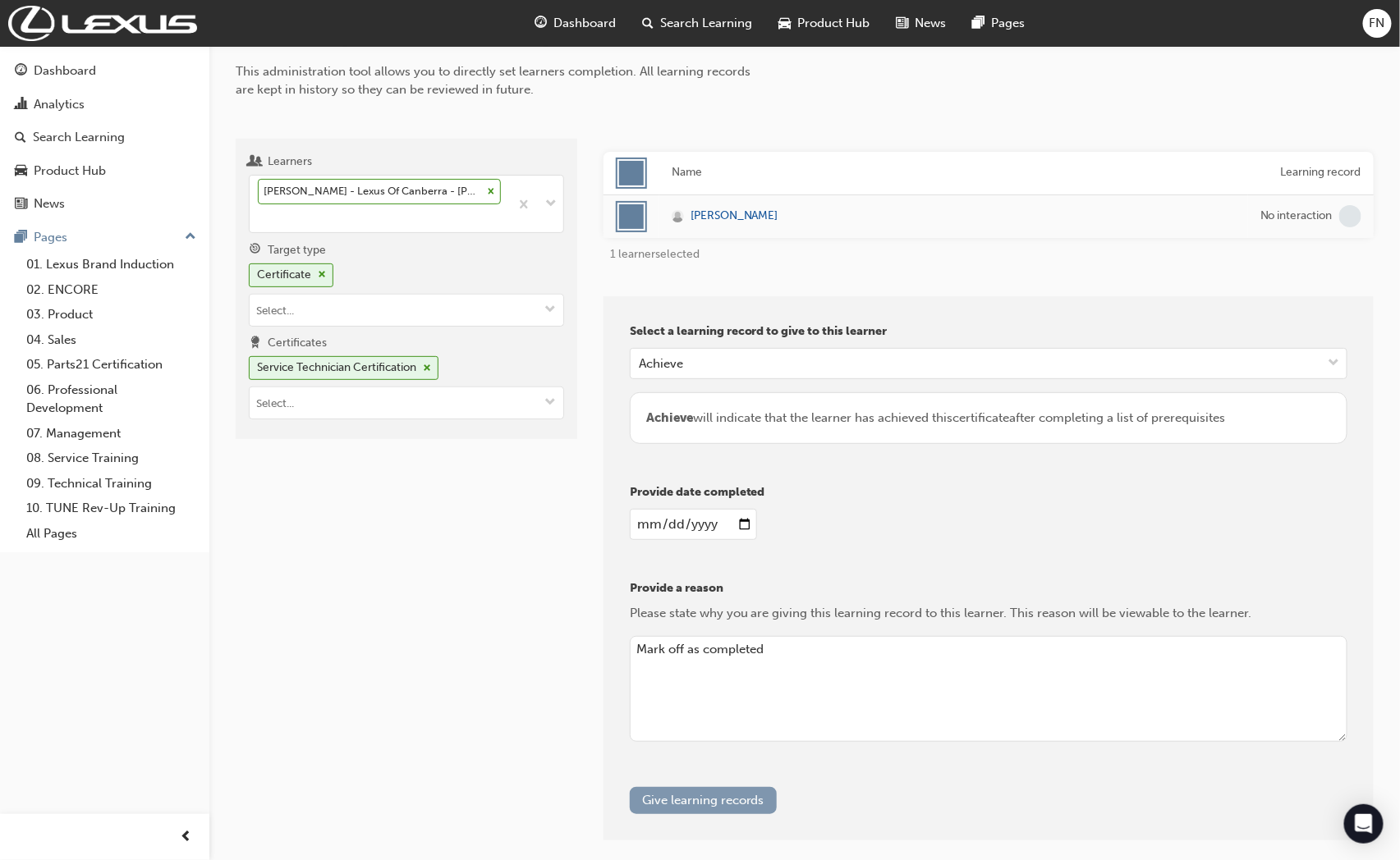
scroll to position [91, 0]
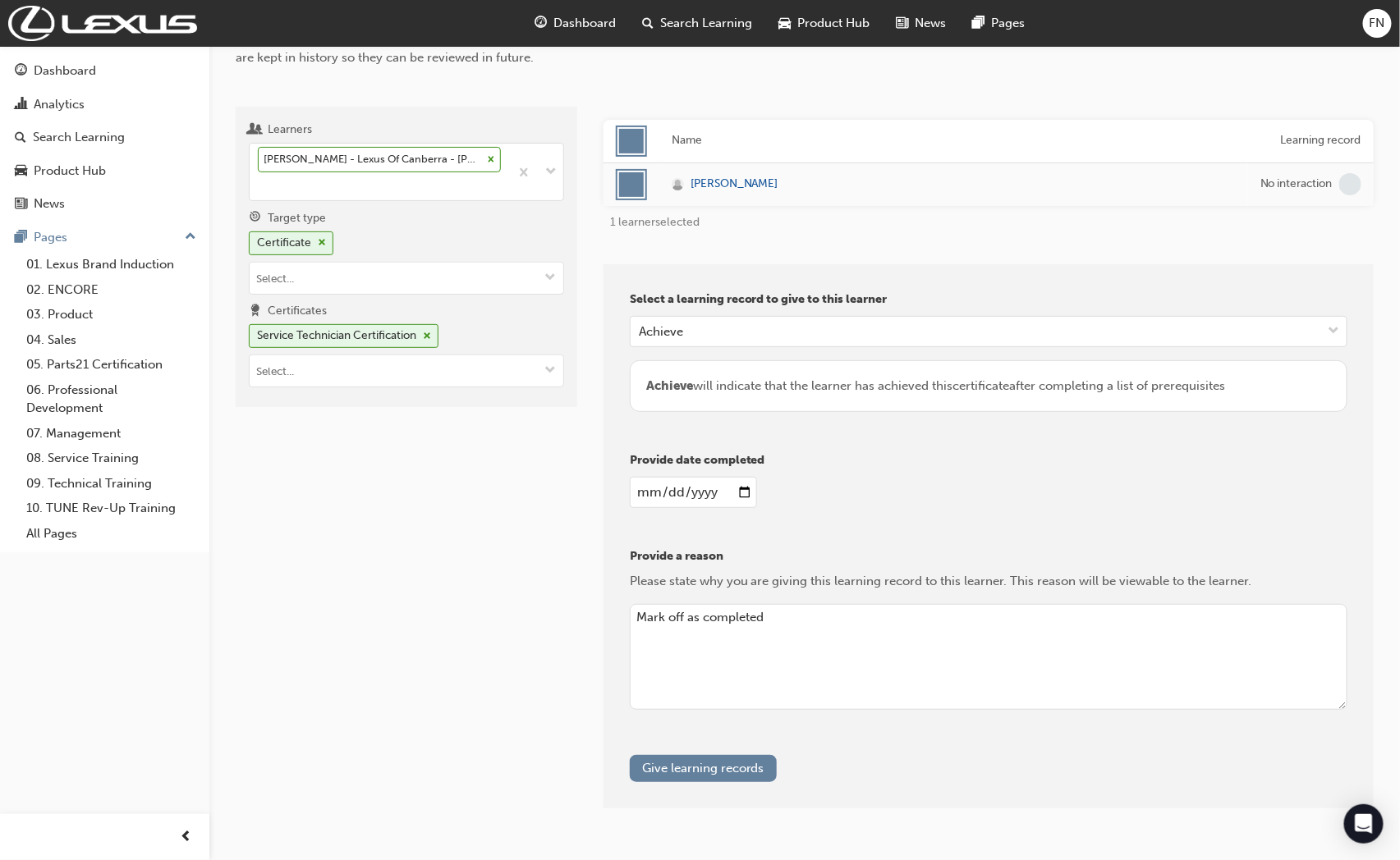
type textarea "Mark off as completed"
click at [727, 777] on button "Give learning records" at bounding box center [703, 769] width 147 height 27
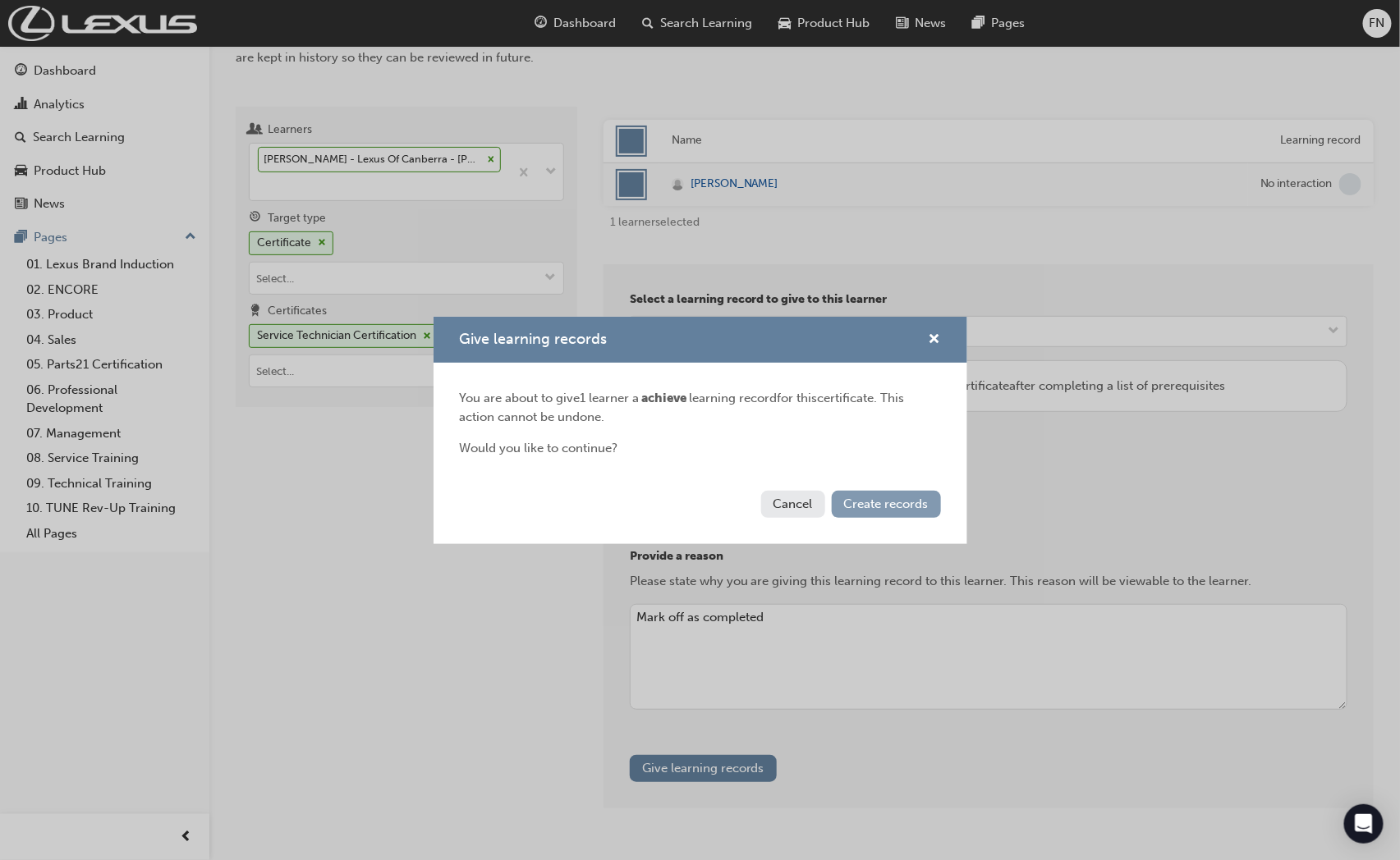
click at [884, 499] on span "Create records" at bounding box center [886, 503] width 85 height 14
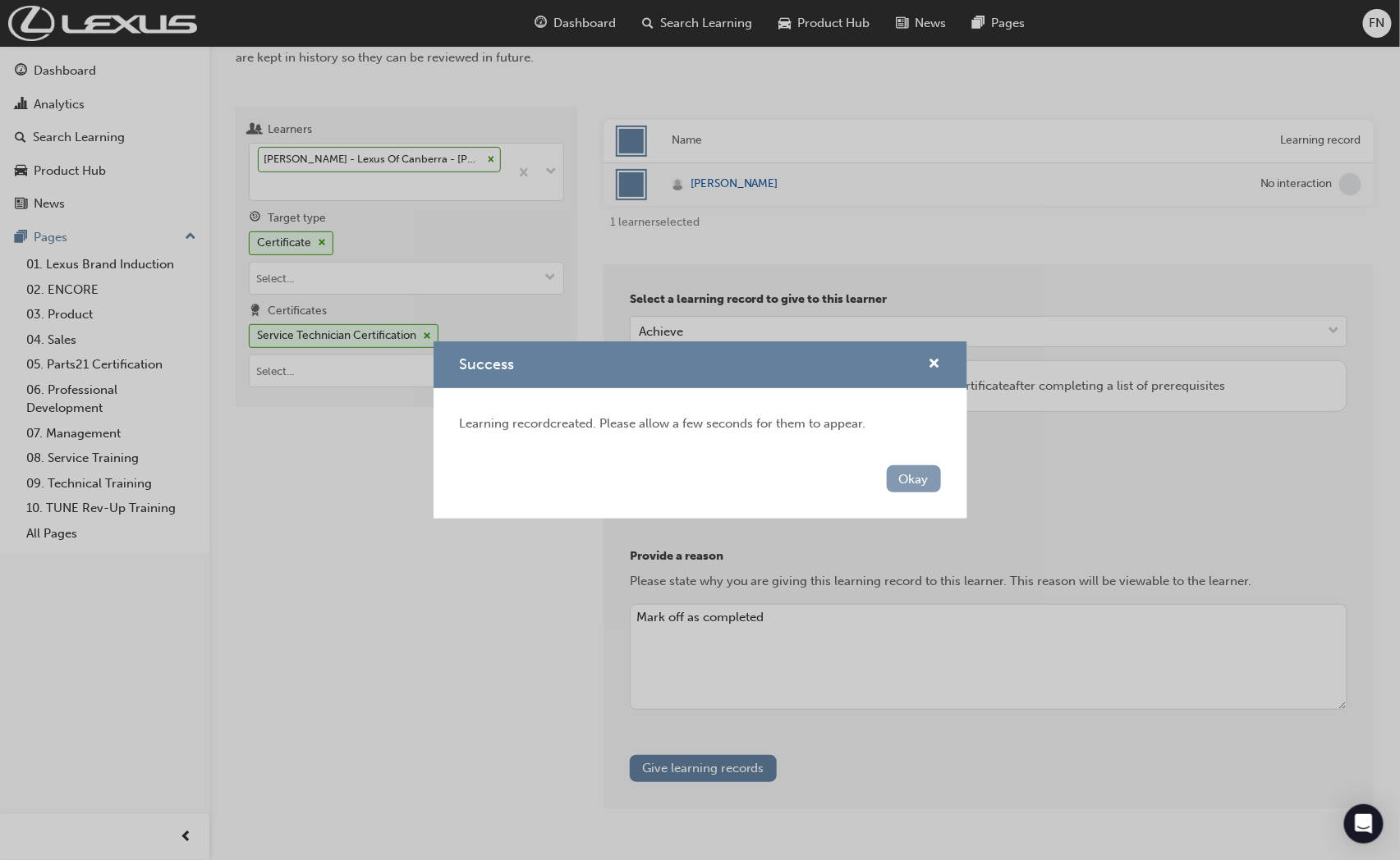
click at [913, 486] on button "Okay" at bounding box center [914, 479] width 54 height 27
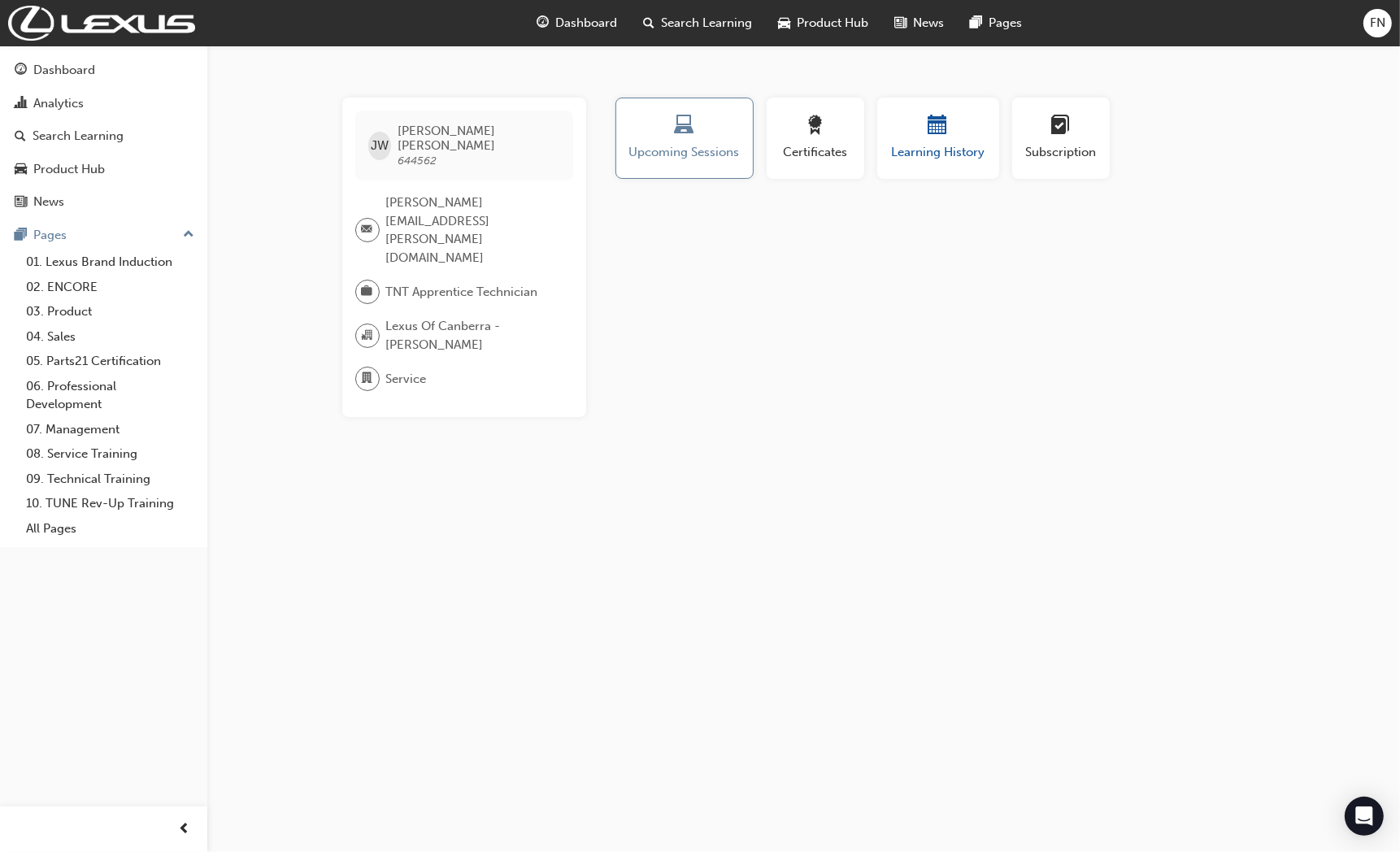
click at [953, 168] on button "Learning History" at bounding box center [938, 138] width 122 height 82
click at [1060, 150] on span "Subscription" at bounding box center [1061, 152] width 73 height 19
click at [806, 140] on div "Certificates" at bounding box center [815, 138] width 73 height 46
click at [670, 122] on div "button" at bounding box center [684, 128] width 114 height 25
drag, startPoint x: 477, startPoint y: 127, endPoint x: 404, endPoint y: 131, distance: 73.1
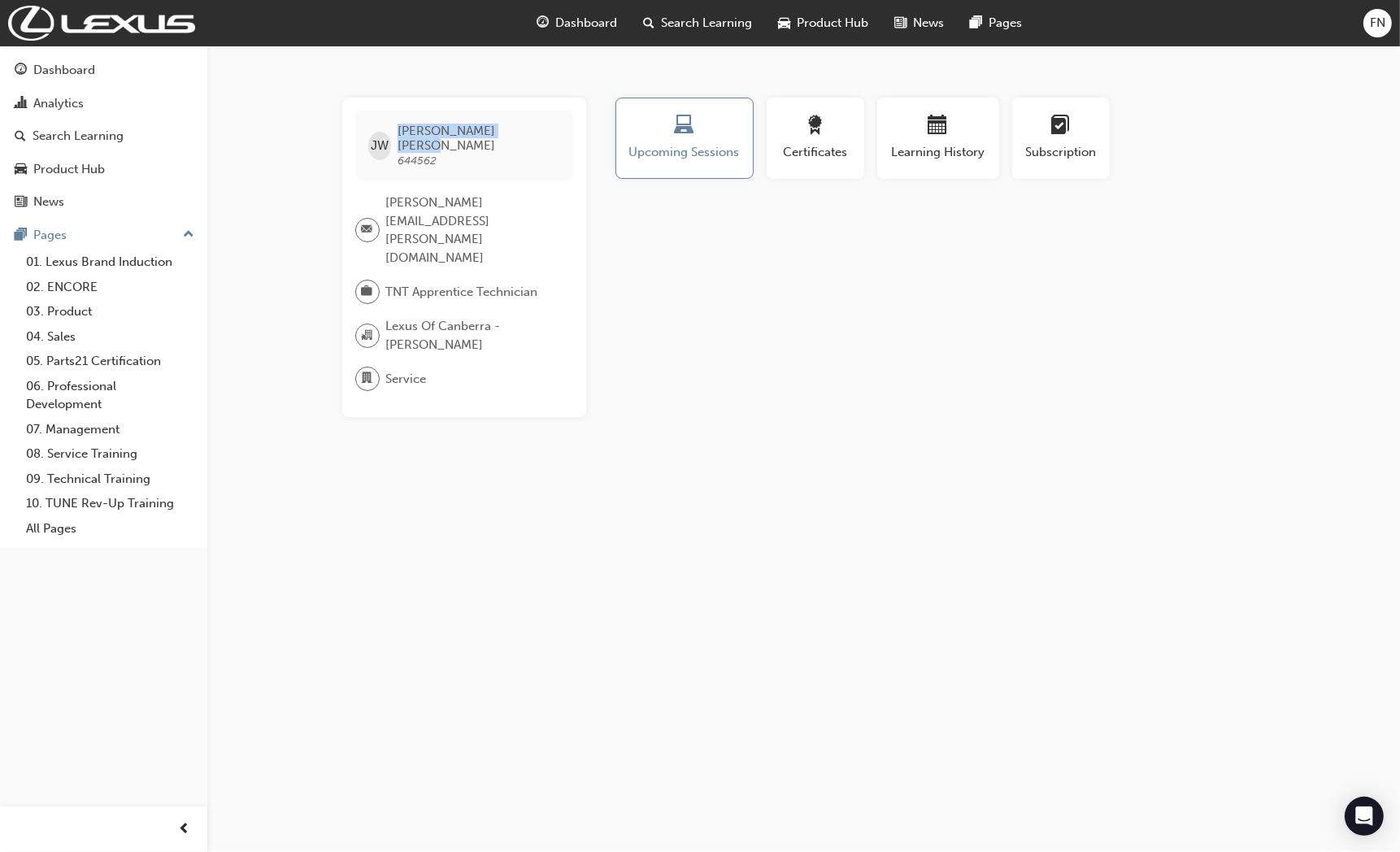
click at [404, 131] on div "[PERSON_NAME] 644562" at bounding box center [464, 146] width 218 height 70
copy span "[PERSON_NAME]"
